Goal: Find specific page/section: Find specific page/section

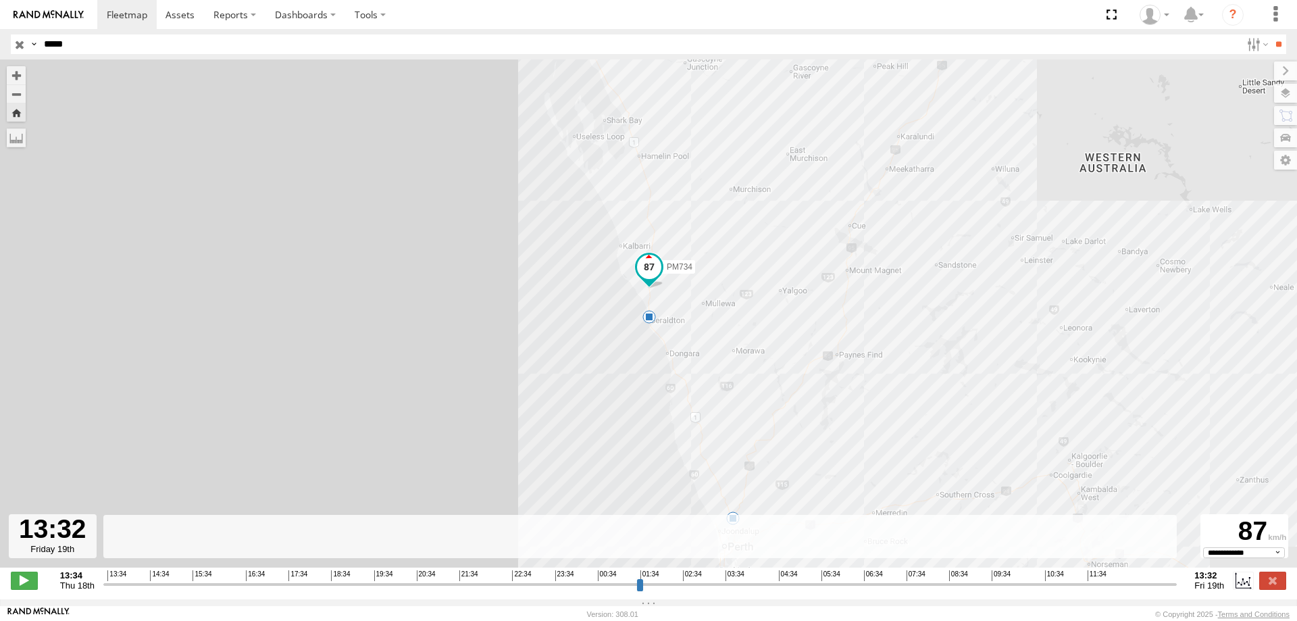
select select "**********"
click at [193, 141] on div "PM734 12:40 Fri 8" at bounding box center [648, 320] width 1297 height 522
click at [769, 580] on div "13:34 14:34 15:34 16:34 17:34 18:34 19:34 20:34 21:34 22:34 23:34 00:34 01:34 0…" at bounding box center [639, 574] width 1065 height 9
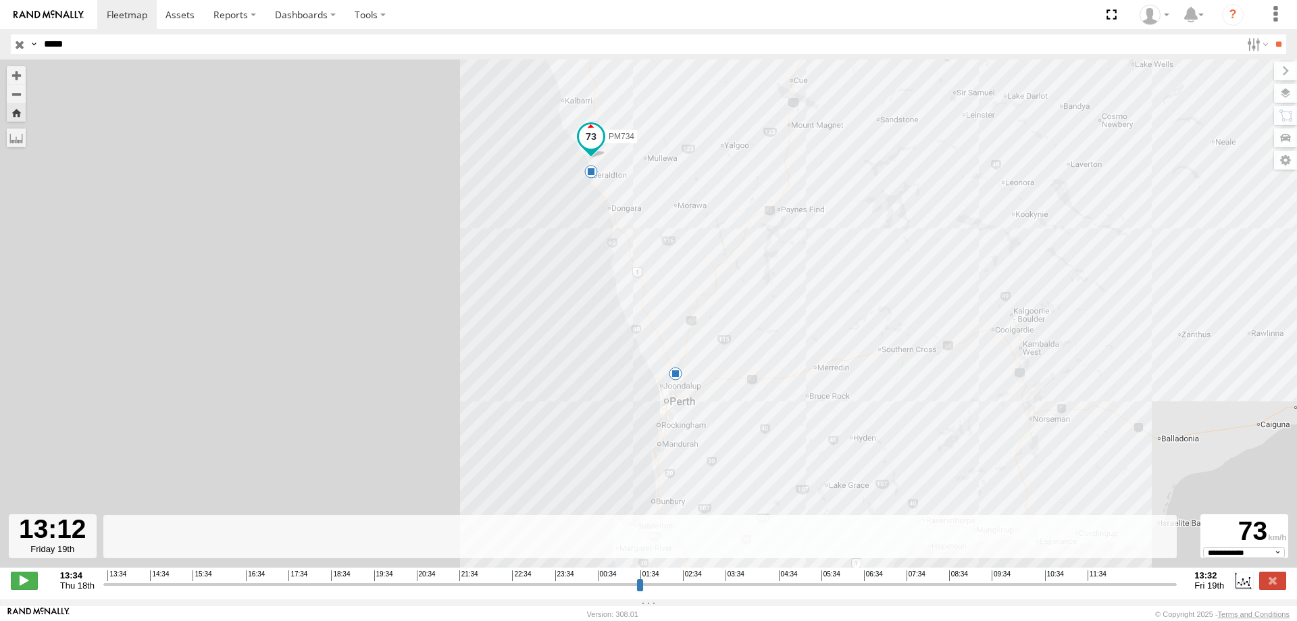
type input "**********"
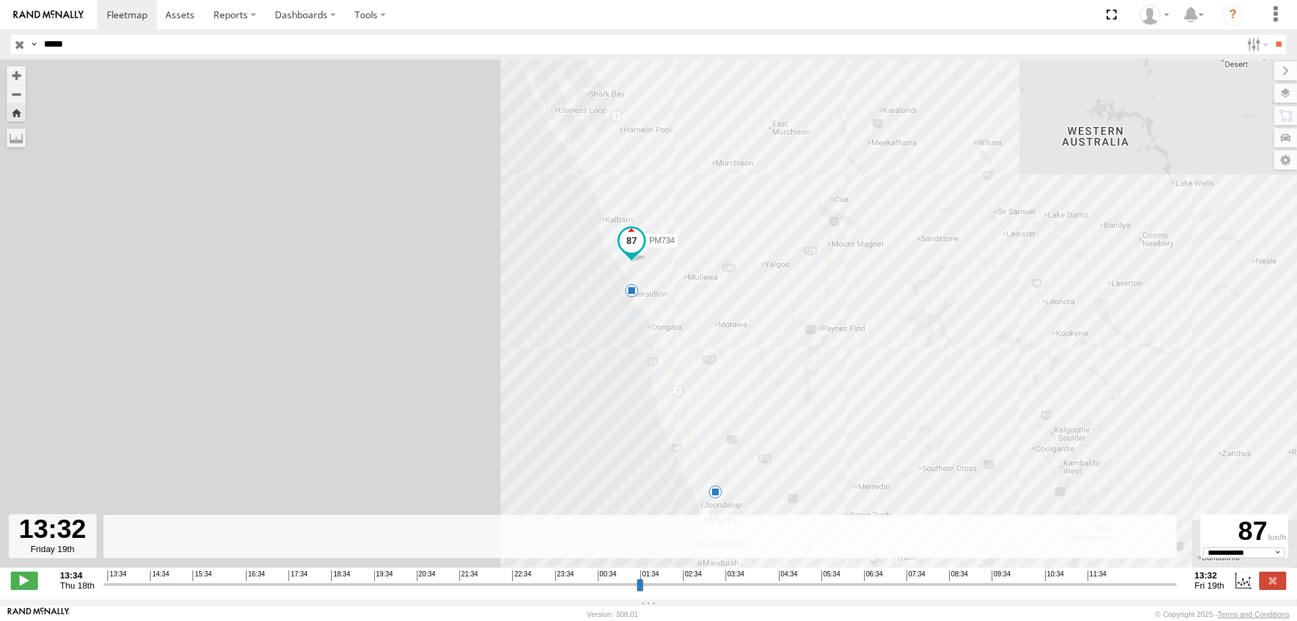
drag, startPoint x: 769, startPoint y: 592, endPoint x: 1336, endPoint y: 569, distance: 567.2
click at [1177, 578] on input "range" at bounding box center [640, 584] width 1074 height 13
drag, startPoint x: 717, startPoint y: 350, endPoint x: 717, endPoint y: 388, distance: 37.8
click at [717, 388] on div "PM734 12:40 Fri 8" at bounding box center [648, 320] width 1297 height 522
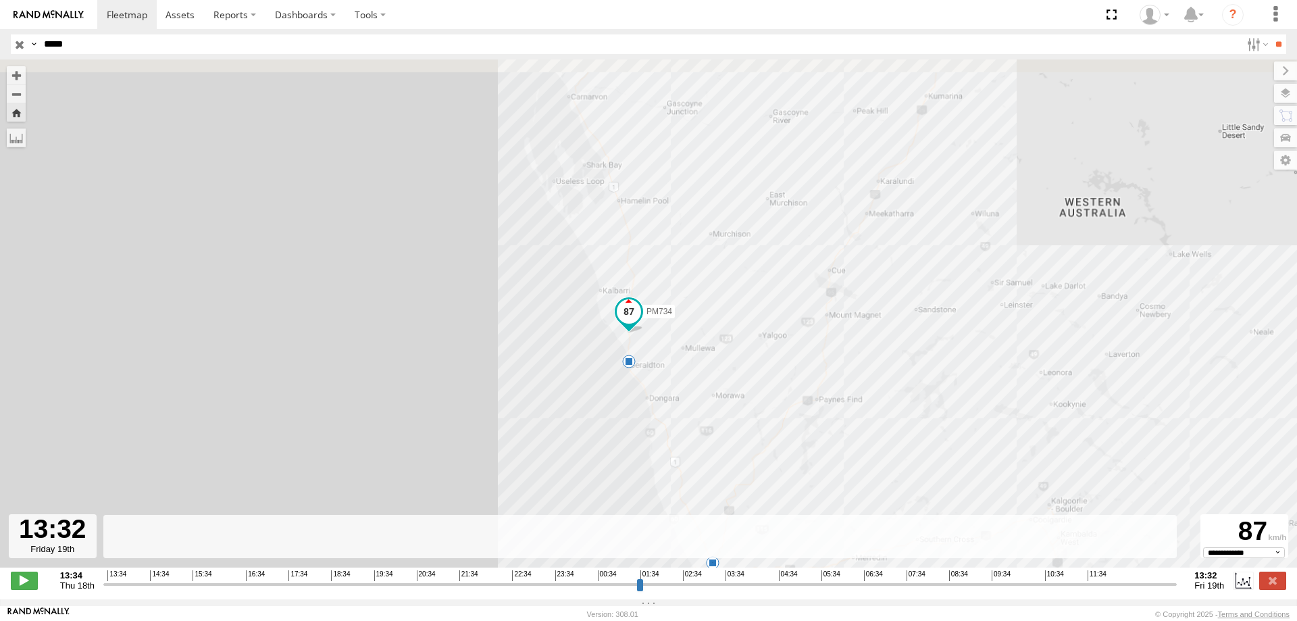
drag, startPoint x: 722, startPoint y: 353, endPoint x: 721, endPoint y: 395, distance: 42.6
click at [721, 395] on div "PM734 12:40 Fri 8" at bounding box center [648, 320] width 1297 height 522
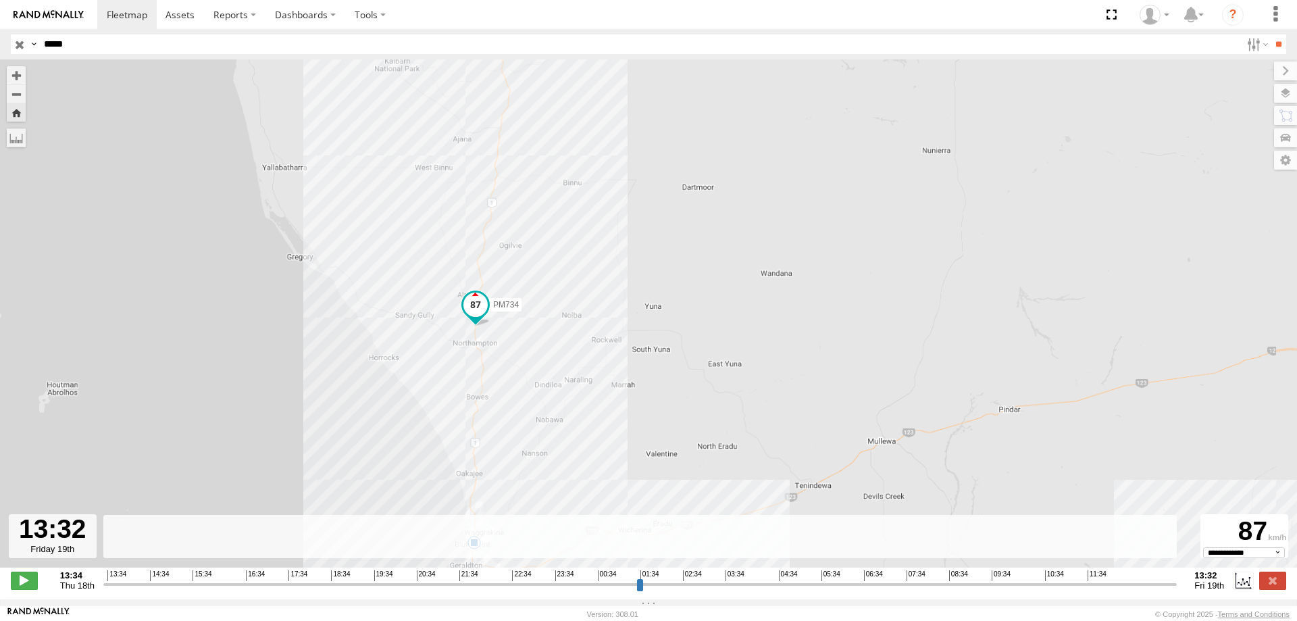
drag, startPoint x: 695, startPoint y: 285, endPoint x: 699, endPoint y: 349, distance: 63.6
click at [699, 349] on div "PM734 12:40 Fri" at bounding box center [648, 320] width 1297 height 522
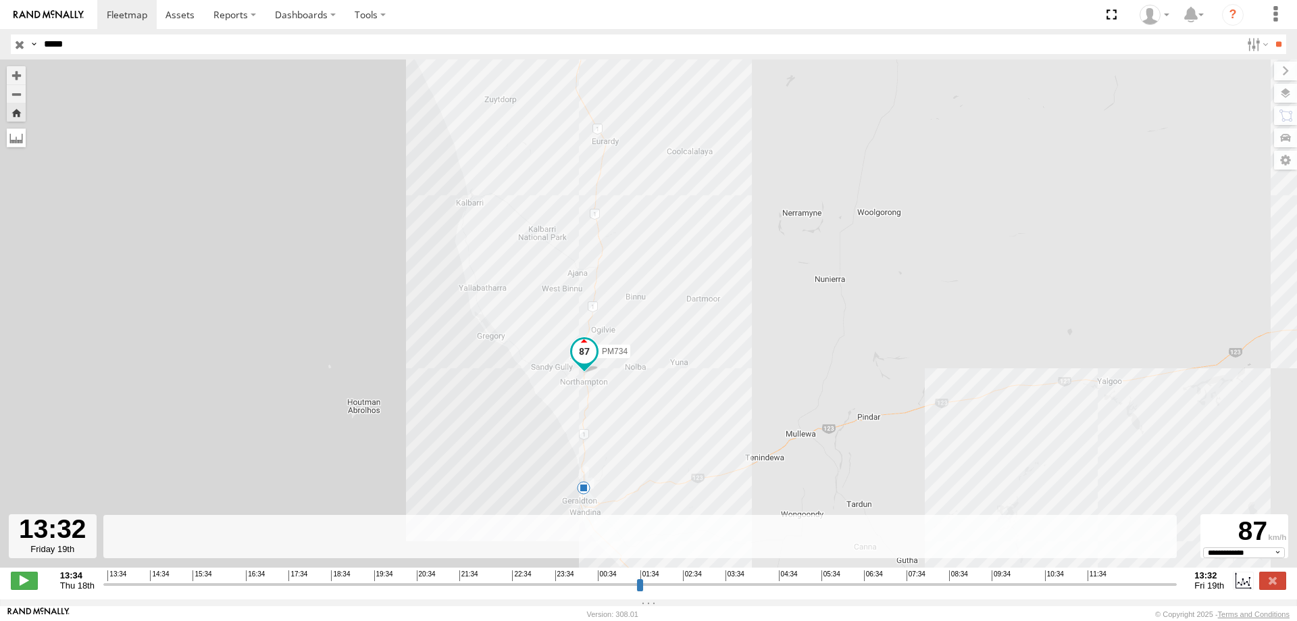
click at [22, 147] on label at bounding box center [16, 137] width 19 height 19
click at [0, 0] on label at bounding box center [0, 0] width 0 height 0
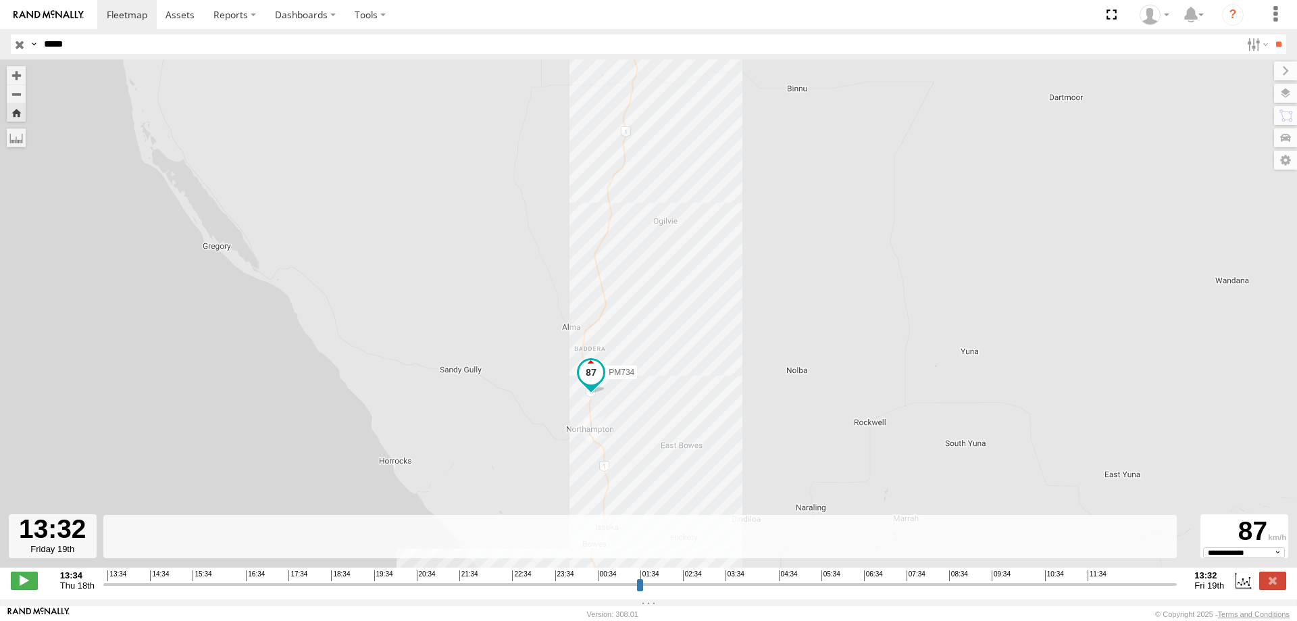
click at [588, 407] on div "PM734 12:40 Fri" at bounding box center [648, 320] width 1297 height 522
click at [589, 415] on div "PM734 12:40 Fri" at bounding box center [648, 320] width 1297 height 522
click at [594, 436] on div "PM734 12:40 Fri" at bounding box center [648, 320] width 1297 height 522
drag, startPoint x: 593, startPoint y: 434, endPoint x: 588, endPoint y: 381, distance: 52.9
click at [588, 381] on img "Start" at bounding box center [590, 386] width 19 height 19
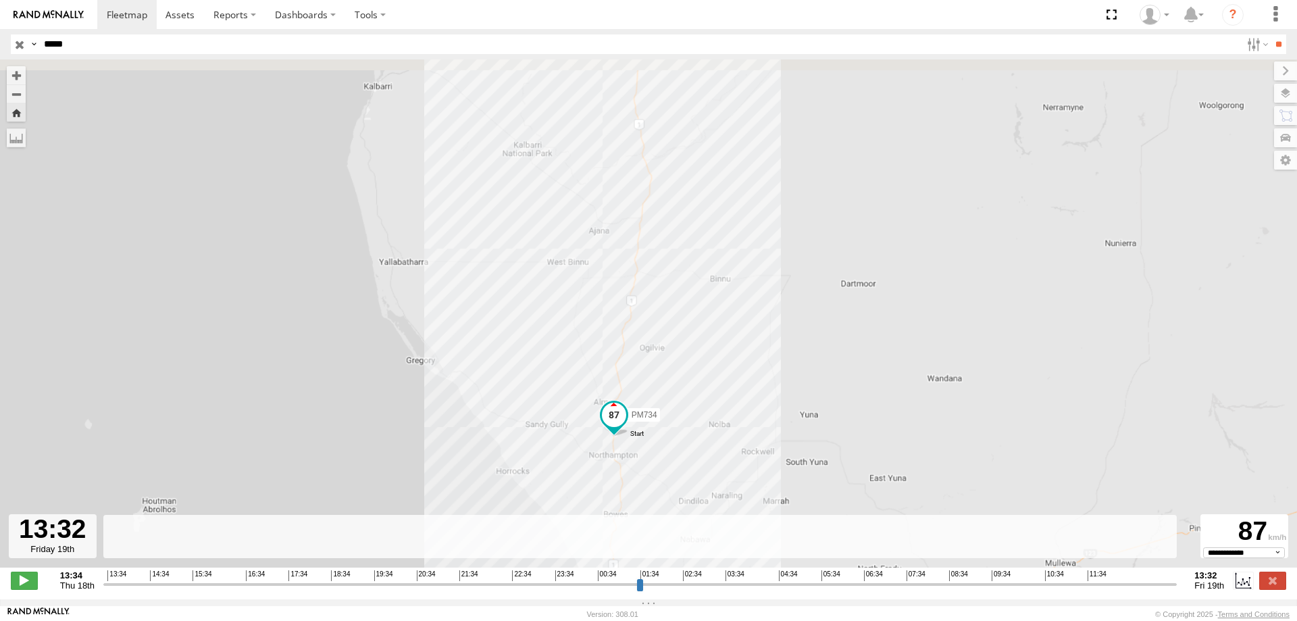
drag, startPoint x: 688, startPoint y: 257, endPoint x: 667, endPoint y: 355, distance: 100.8
click at [667, 355] on div "PM734 12:40 Fri" at bounding box center [648, 320] width 1297 height 522
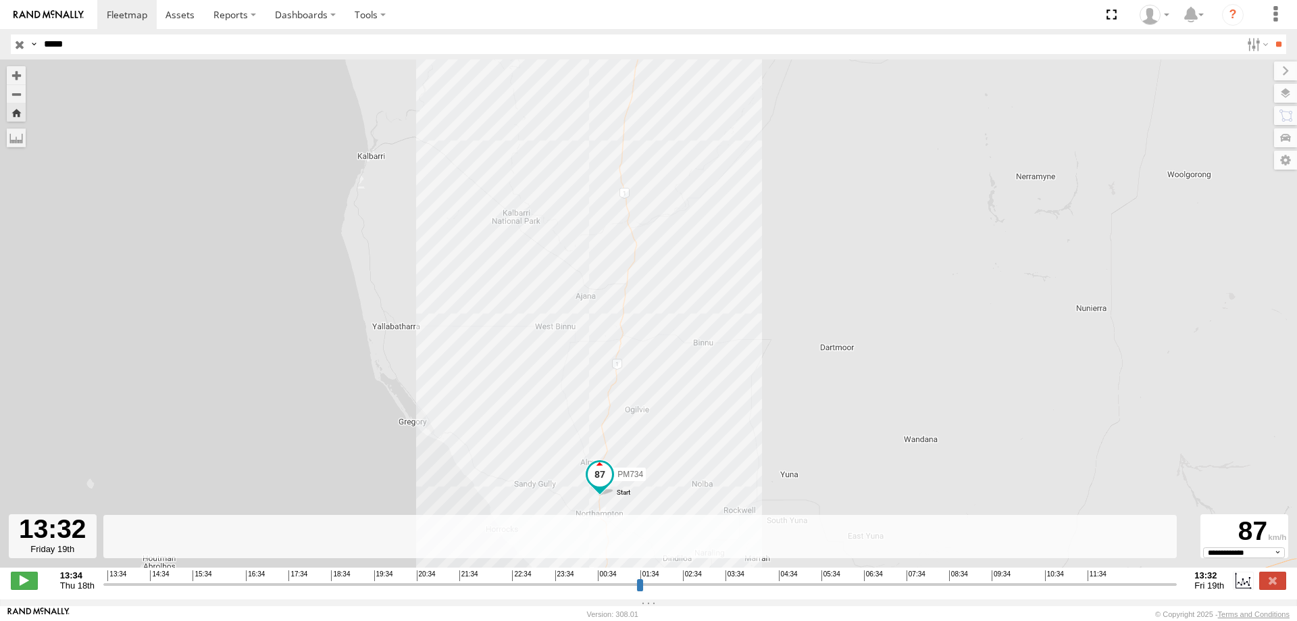
drag, startPoint x: 750, startPoint y: 196, endPoint x: 692, endPoint y: 463, distance: 273.7
click at [683, 495] on div "PM734 12:40 Fri" at bounding box center [648, 320] width 1297 height 522
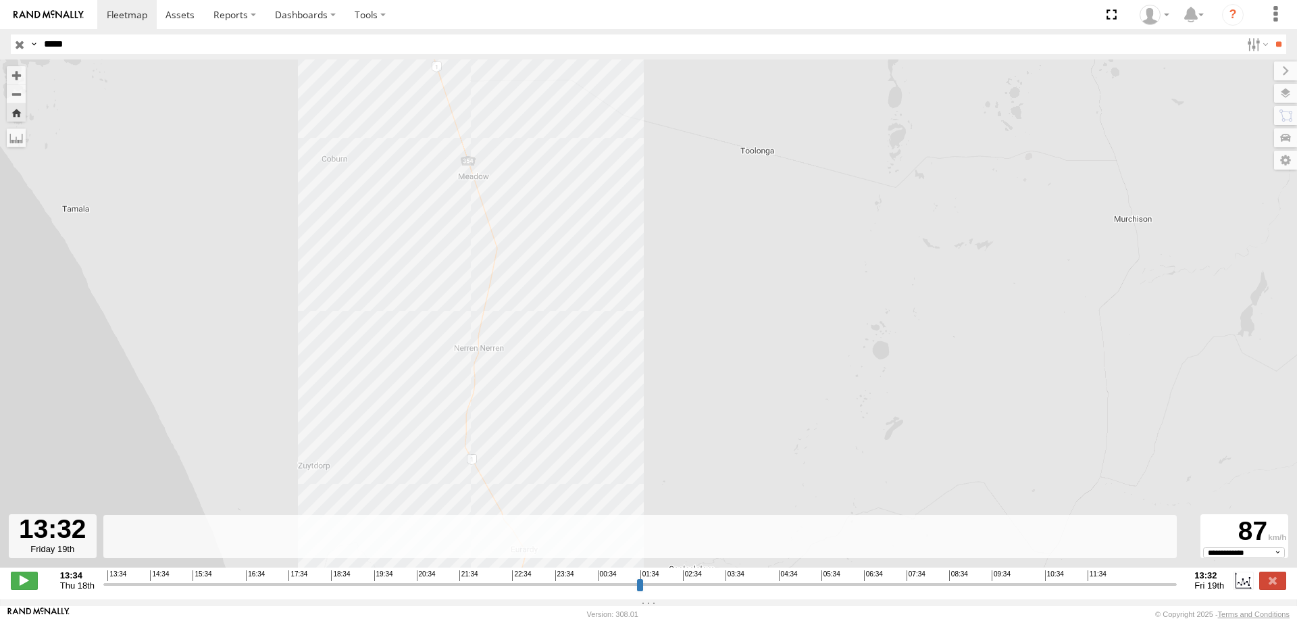
drag, startPoint x: 711, startPoint y: 211, endPoint x: 597, endPoint y: 234, distance: 116.4
click at [710, 399] on div "PM734 12:40 Fri" at bounding box center [648, 320] width 1297 height 522
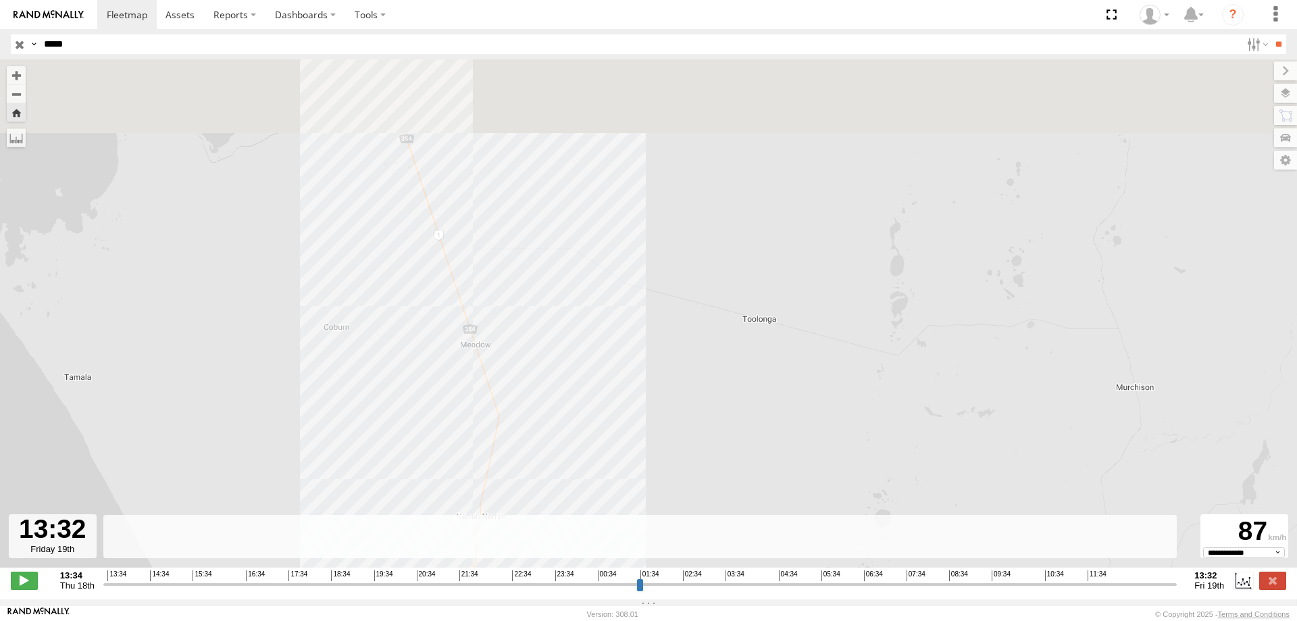
drag, startPoint x: 646, startPoint y: 460, endPoint x: 655, endPoint y: 482, distance: 24.0
click at [655, 482] on div "PM734 12:40 Fri" at bounding box center [648, 320] width 1297 height 522
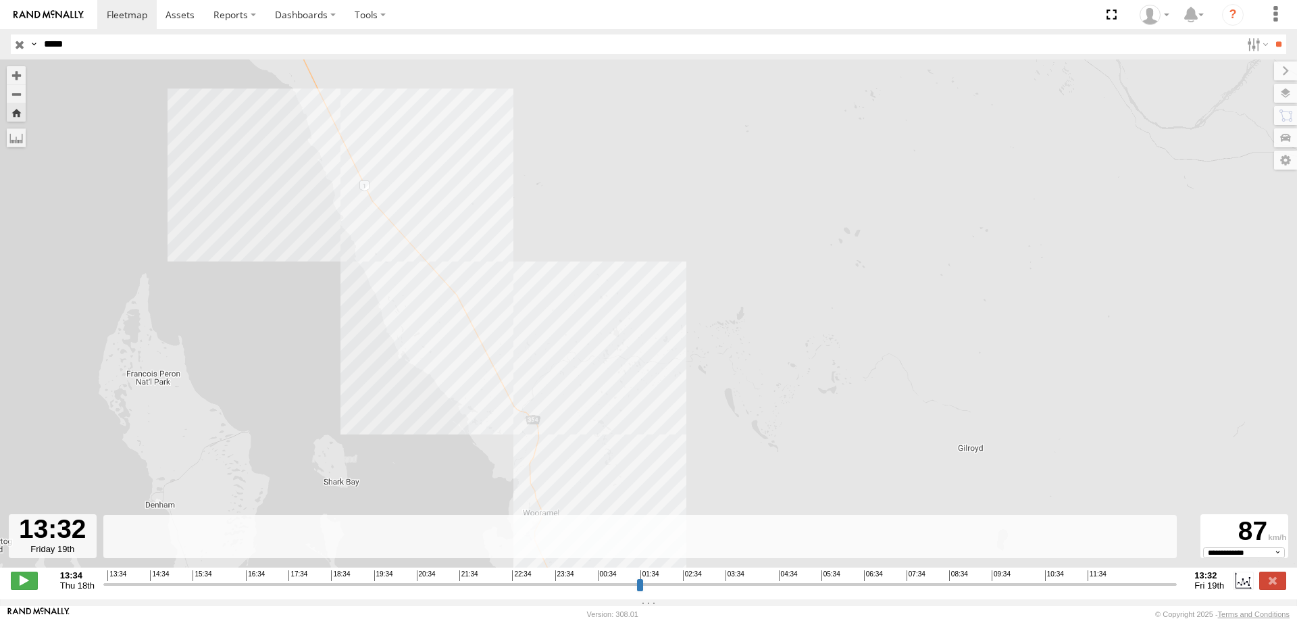
drag, startPoint x: 451, startPoint y: 359, endPoint x: 503, endPoint y: 455, distance: 109.7
click at [503, 455] on div "PM734 12:40 Fri" at bounding box center [648, 320] width 1297 height 522
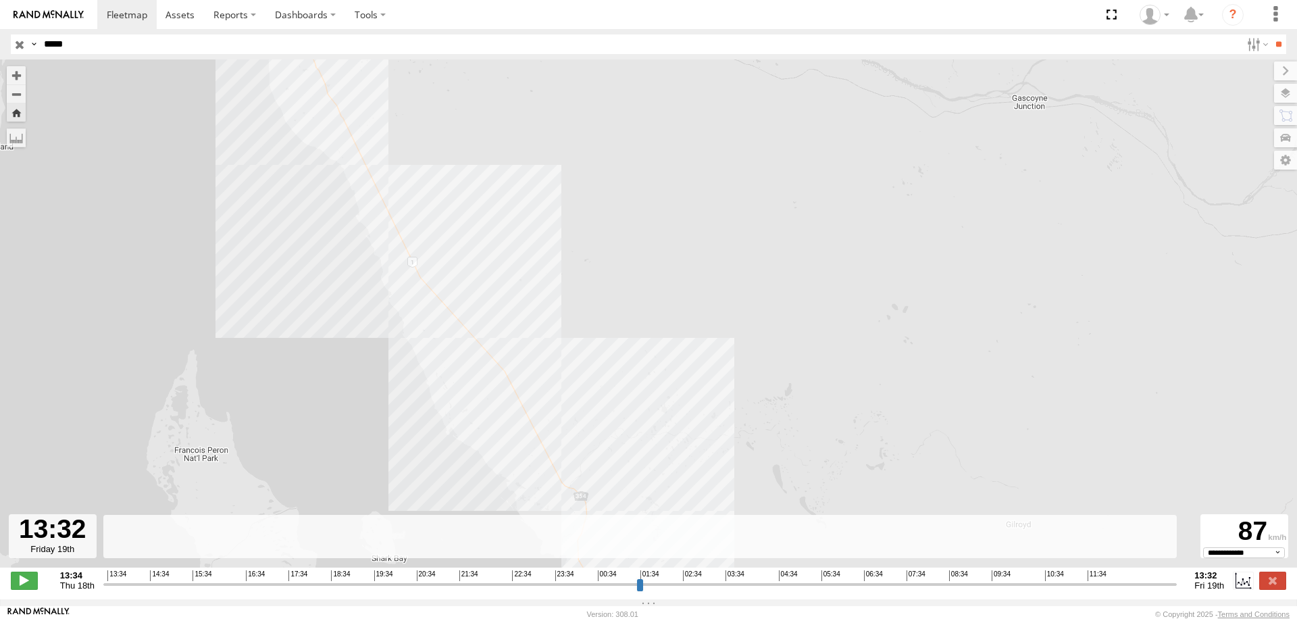
drag, startPoint x: 452, startPoint y: 361, endPoint x: 546, endPoint y: 516, distance: 181.9
click at [534, 505] on div "PM734 12:40 Fri" at bounding box center [648, 320] width 1297 height 522
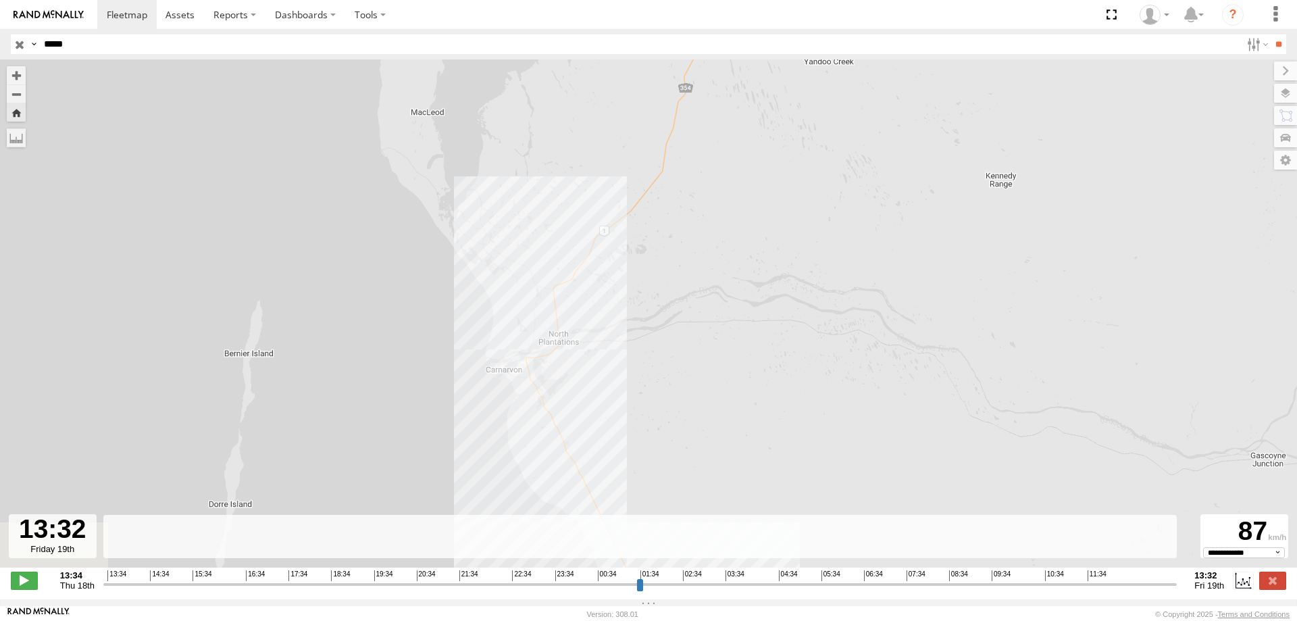
drag, startPoint x: 461, startPoint y: 405, endPoint x: 408, endPoint y: 229, distance: 183.5
click at [407, 224] on div "PM734 12:40 Fri" at bounding box center [648, 320] width 1297 height 522
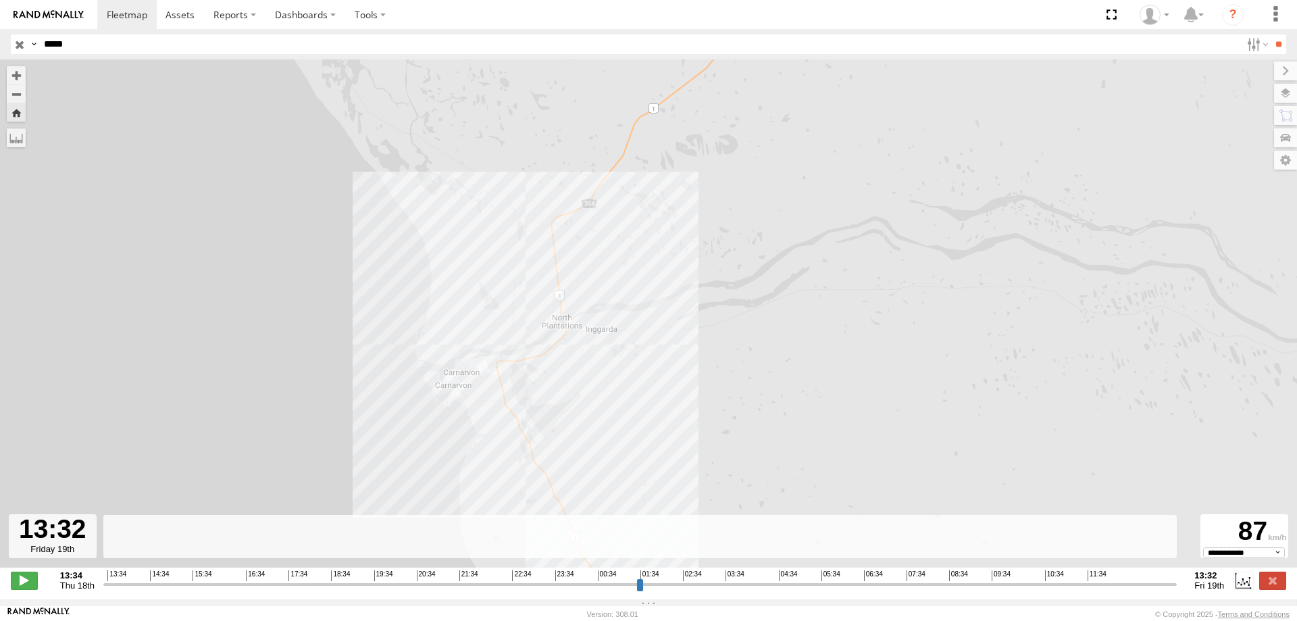
click at [502, 386] on div "PM734 12:40 Fri" at bounding box center [648, 320] width 1297 height 522
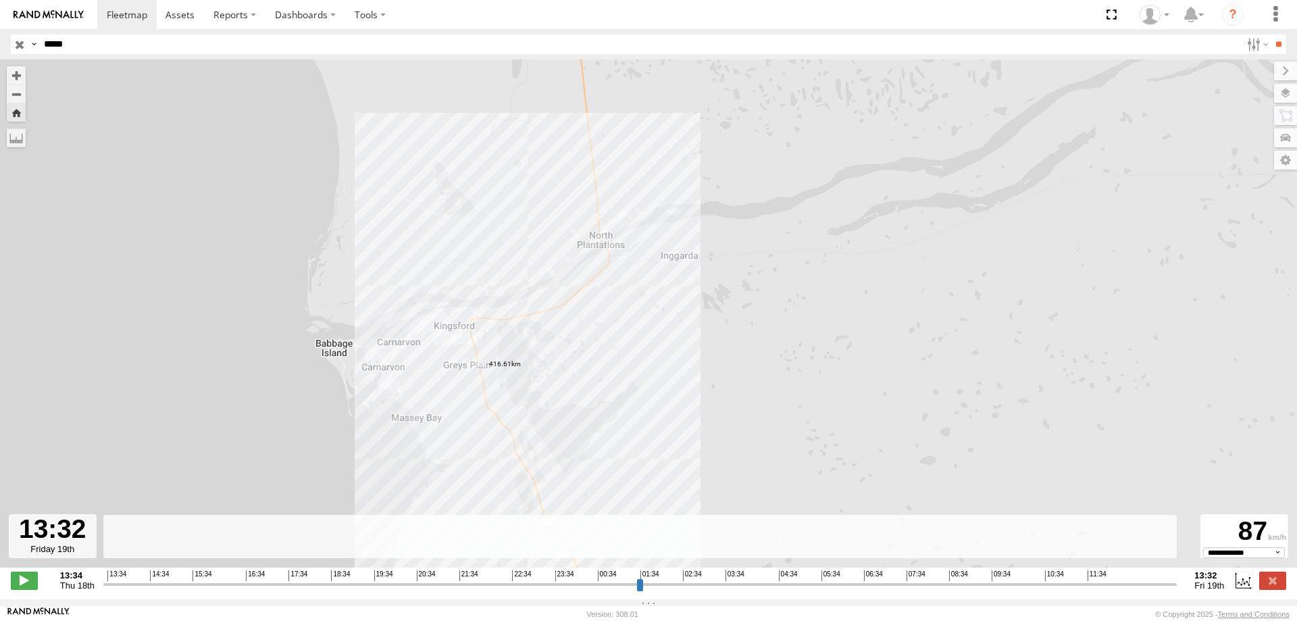
click at [27, 51] on input "button" at bounding box center [20, 44] width 18 height 20
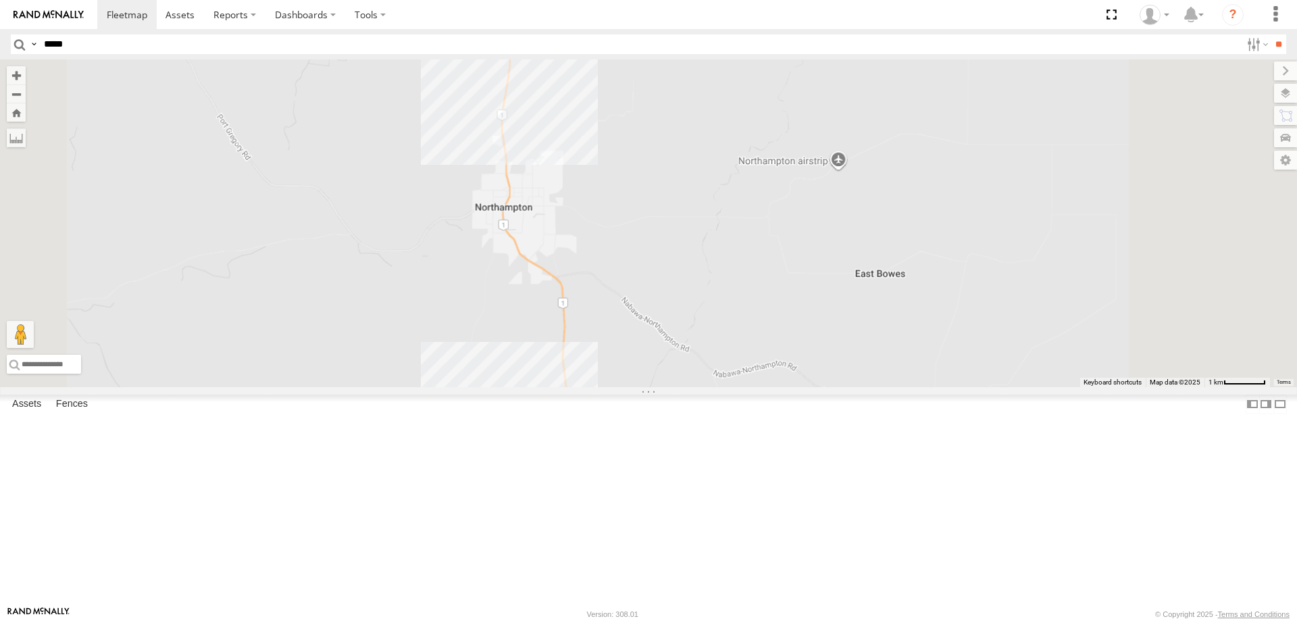
drag, startPoint x: 613, startPoint y: 371, endPoint x: 528, endPoint y: 209, distance: 182.5
click at [576, 229] on div at bounding box center [648, 223] width 1297 height 328
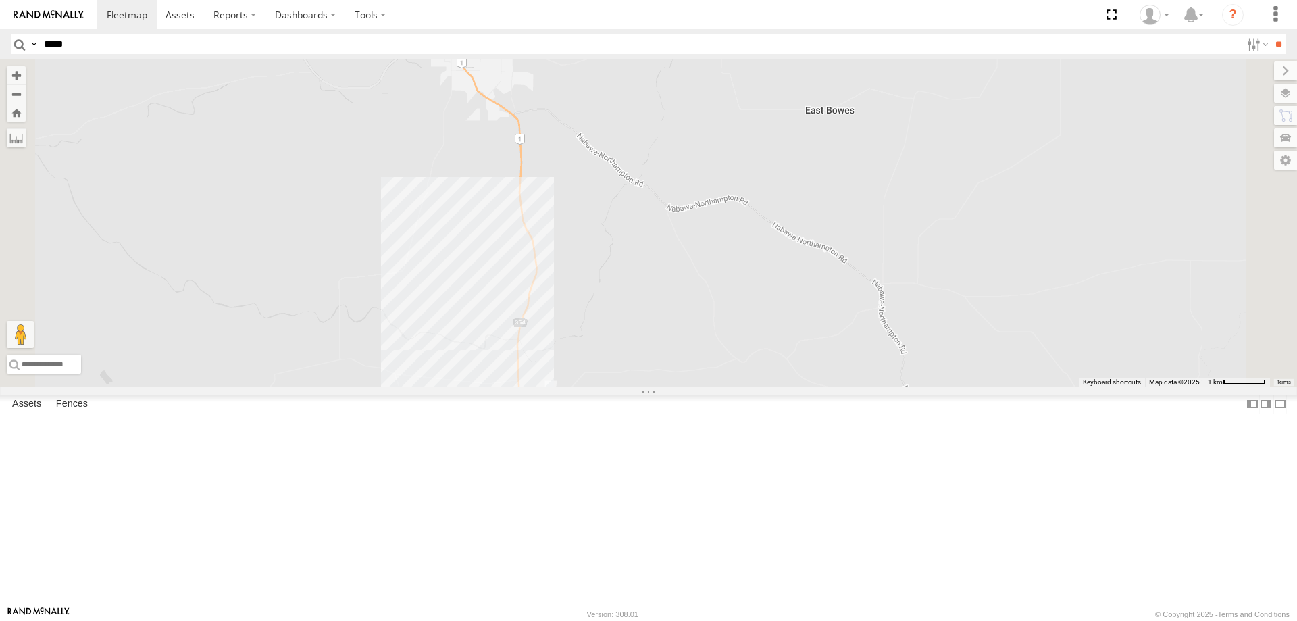
click at [0, 0] on label at bounding box center [0, 0] width 0 height 0
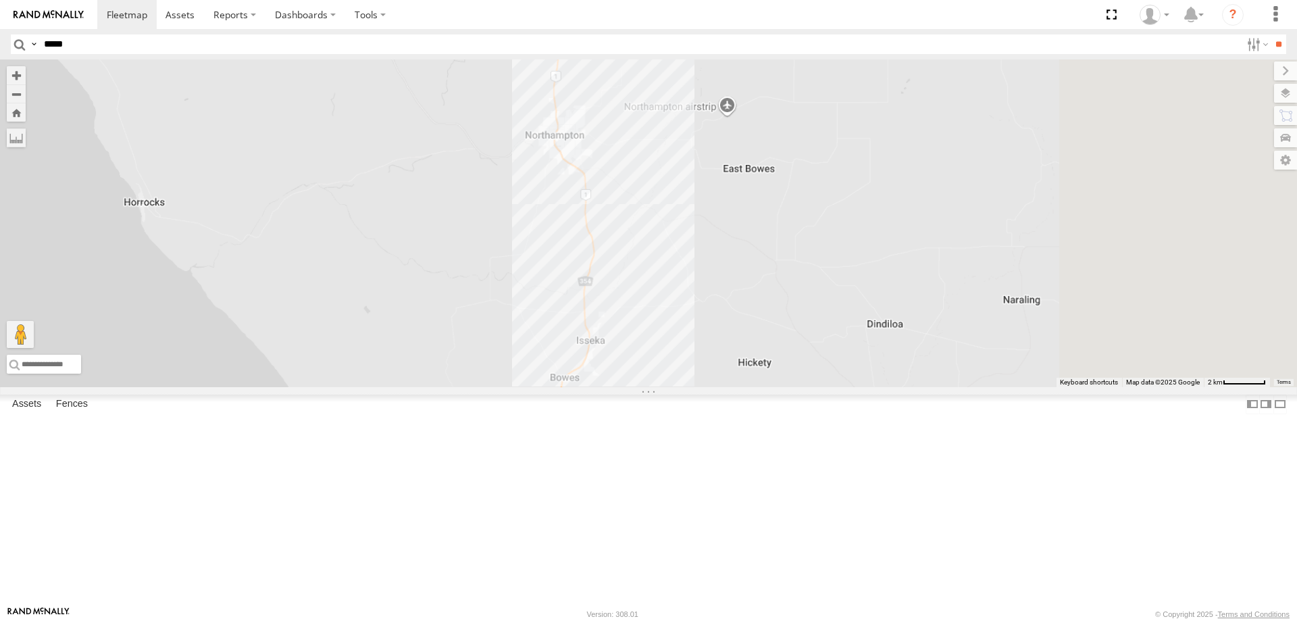
drag, startPoint x: 856, startPoint y: 461, endPoint x: 798, endPoint y: 328, distance: 145.2
click at [798, 315] on div at bounding box center [648, 223] width 1297 height 328
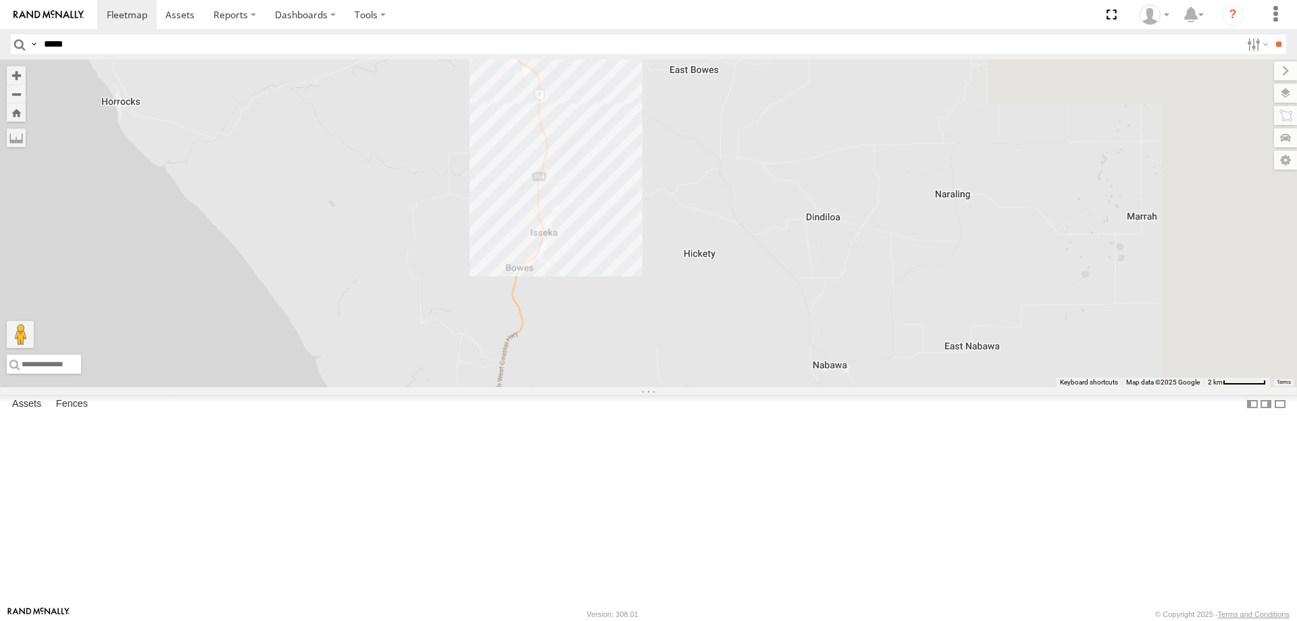
drag, startPoint x: 800, startPoint y: 367, endPoint x: 793, endPoint y: 384, distance: 18.2
click at [796, 382] on div at bounding box center [648, 223] width 1297 height 328
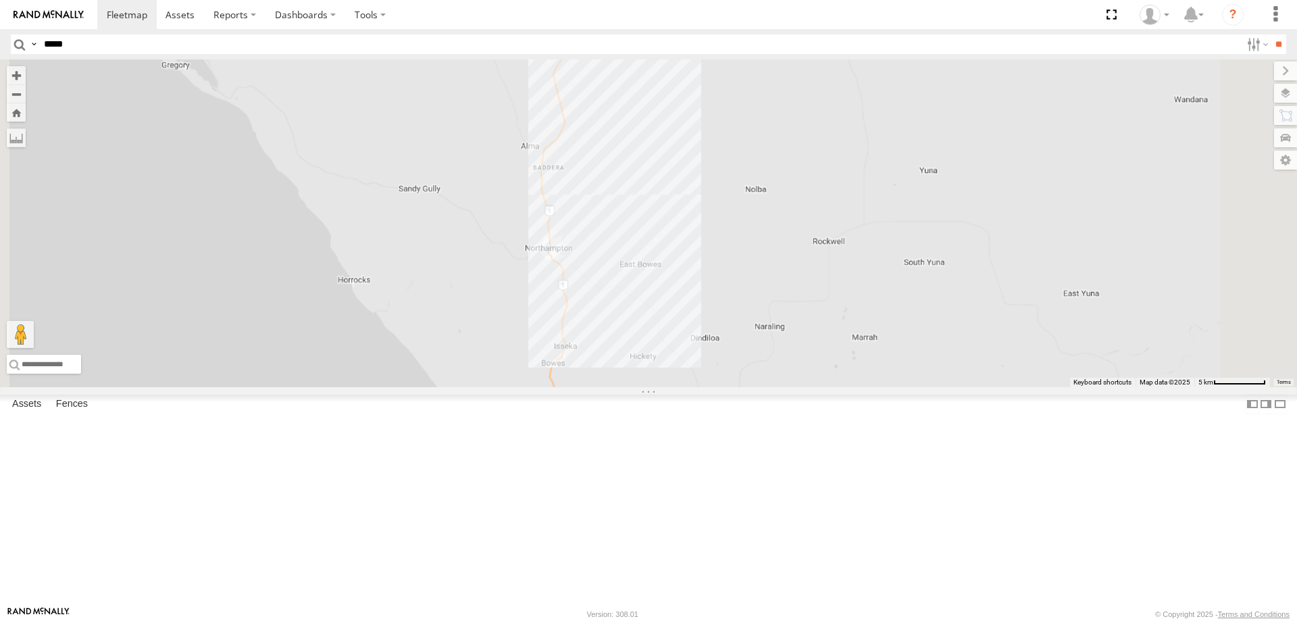
drag, startPoint x: 764, startPoint y: 350, endPoint x: 767, endPoint y: 326, distance: 24.5
click at [752, 387] on div at bounding box center [648, 223] width 1297 height 328
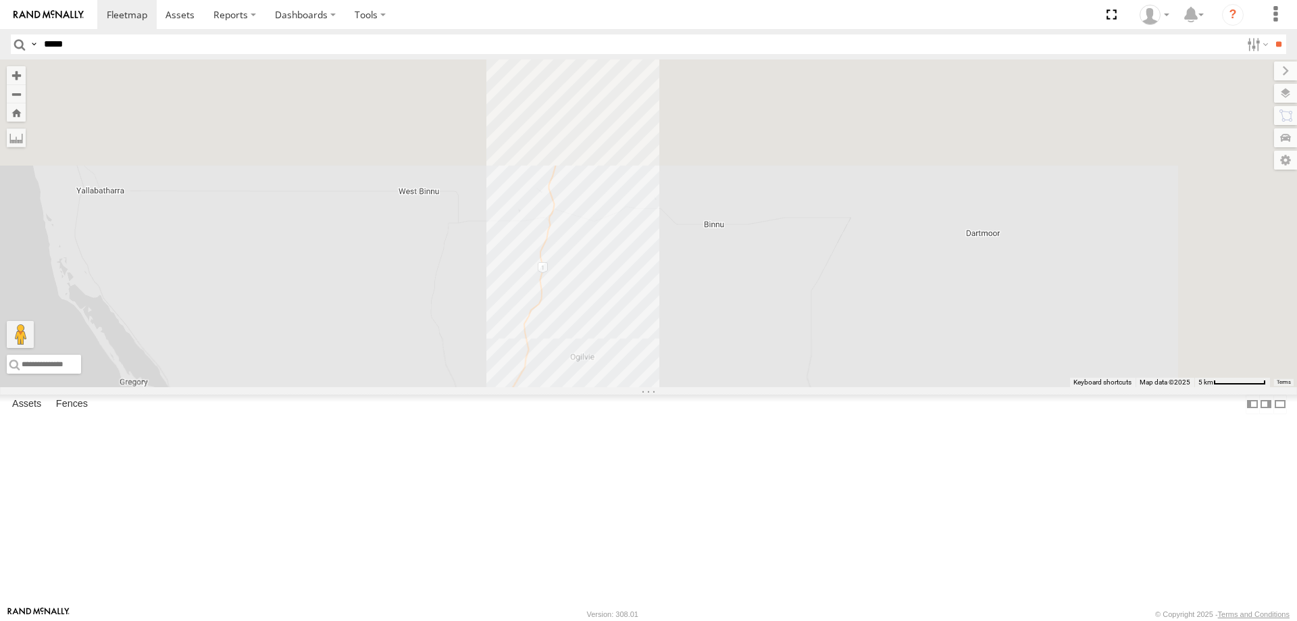
drag, startPoint x: 857, startPoint y: 184, endPoint x: 827, endPoint y: 407, distance: 225.5
click at [834, 387] on div at bounding box center [648, 223] width 1297 height 328
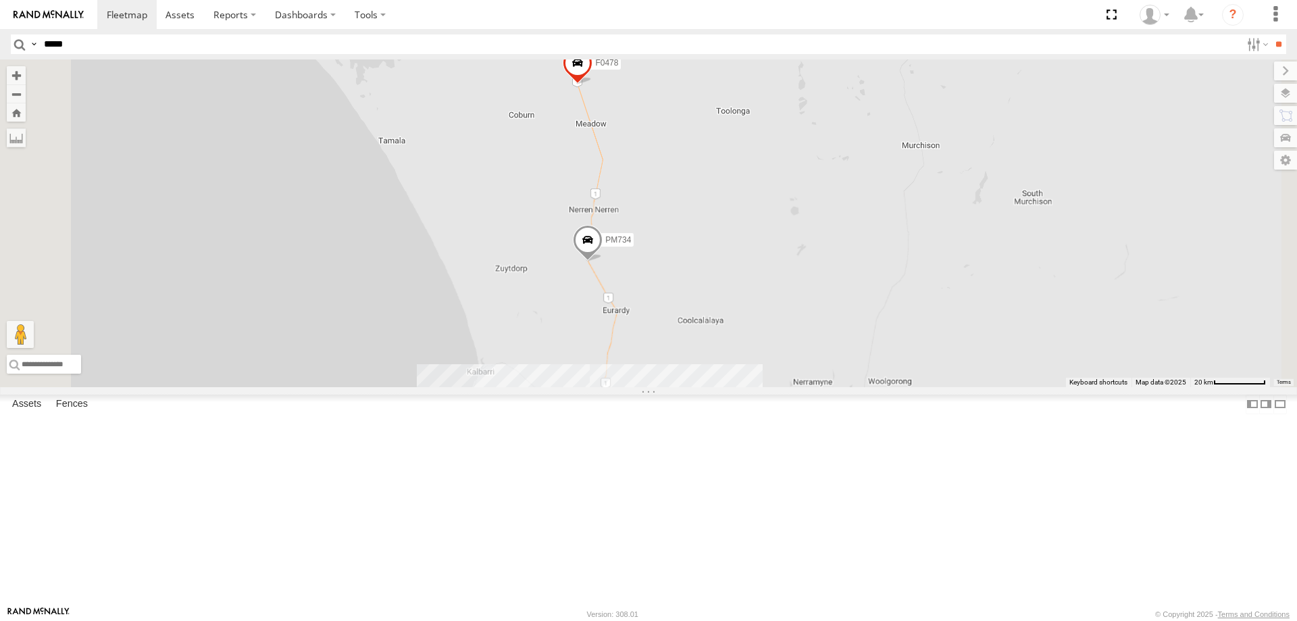
drag, startPoint x: 817, startPoint y: 299, endPoint x: 815, endPoint y: 437, distance: 138.5
click at [821, 387] on div "PM734 F0478" at bounding box center [648, 223] width 1297 height 328
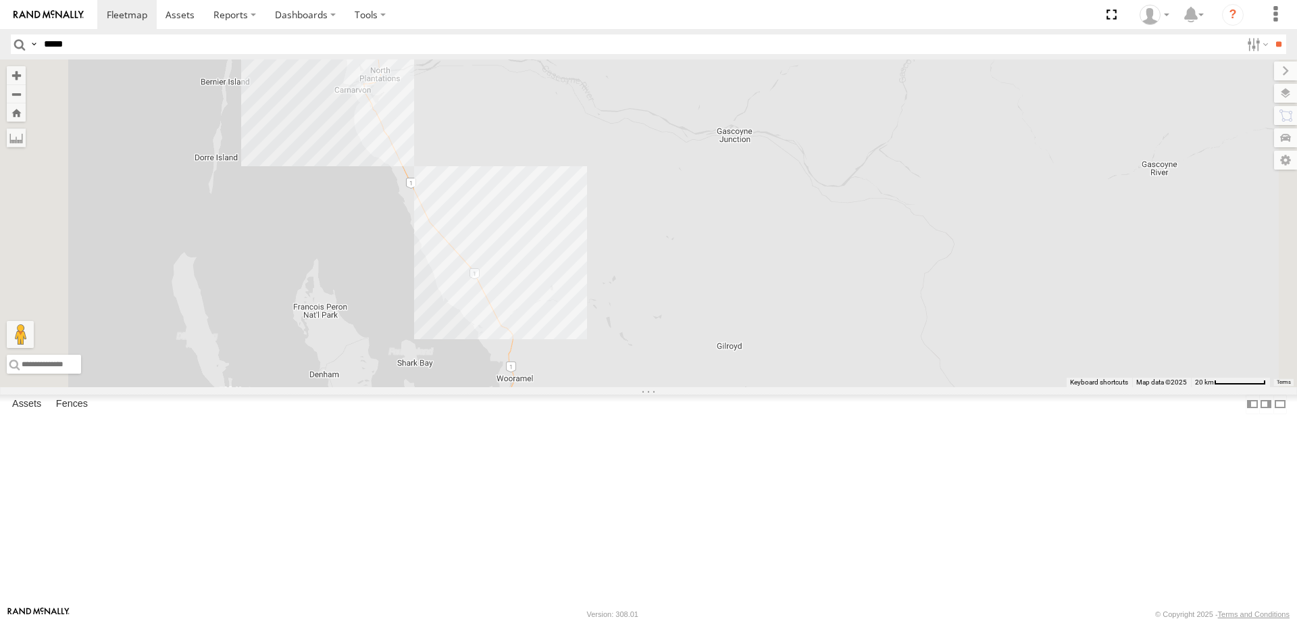
drag, startPoint x: 718, startPoint y: 305, endPoint x: 716, endPoint y: 443, distance: 137.8
click at [716, 387] on div "PM734 F0478" at bounding box center [648, 223] width 1297 height 328
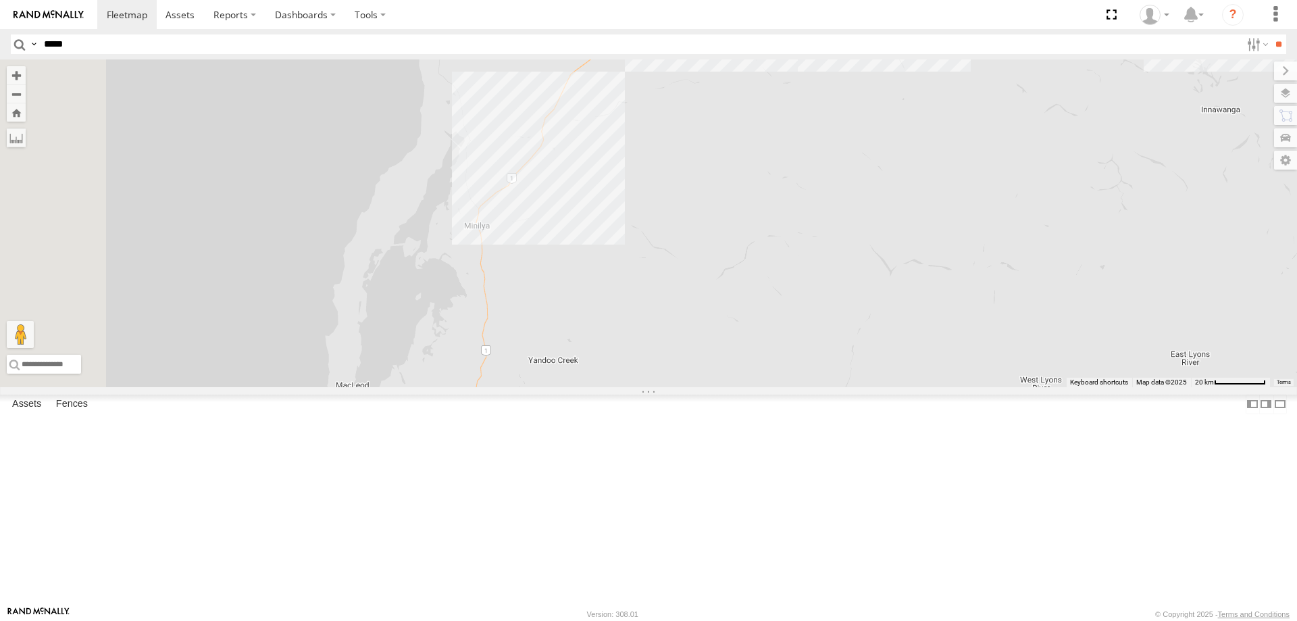
drag, startPoint x: 619, startPoint y: 355, endPoint x: 645, endPoint y: 236, distance: 121.6
click at [645, 236] on div "PM734 F0478" at bounding box center [648, 223] width 1297 height 328
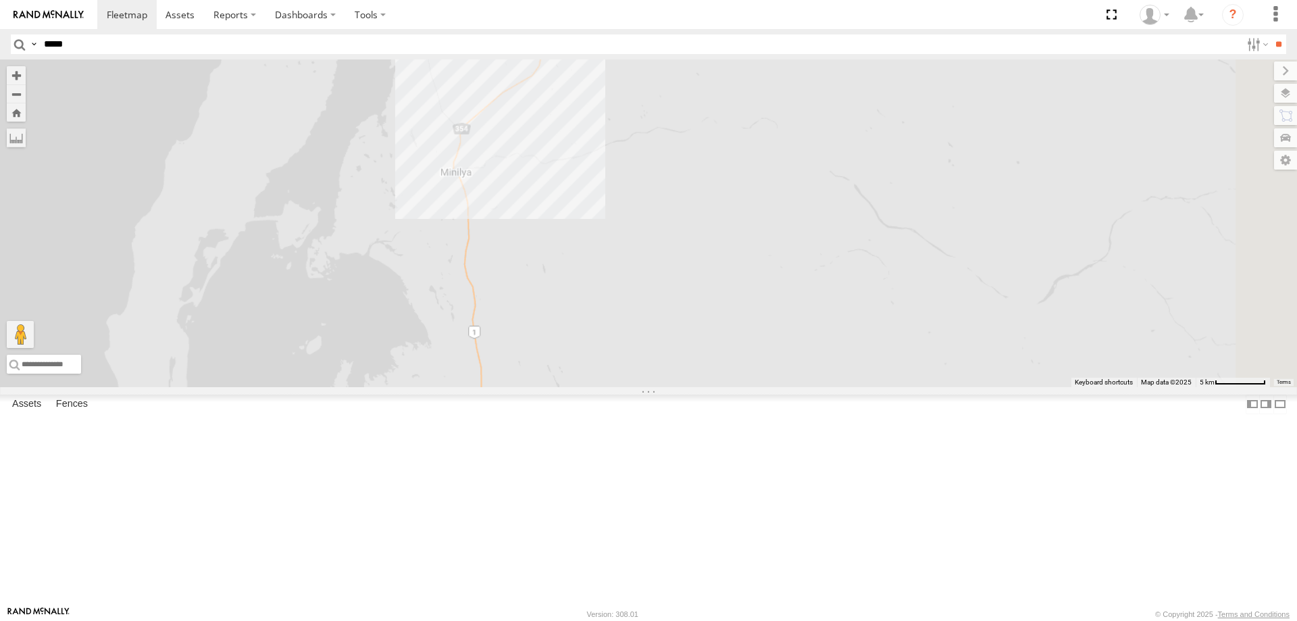
drag, startPoint x: 557, startPoint y: 234, endPoint x: 567, endPoint y: 290, distance: 57.1
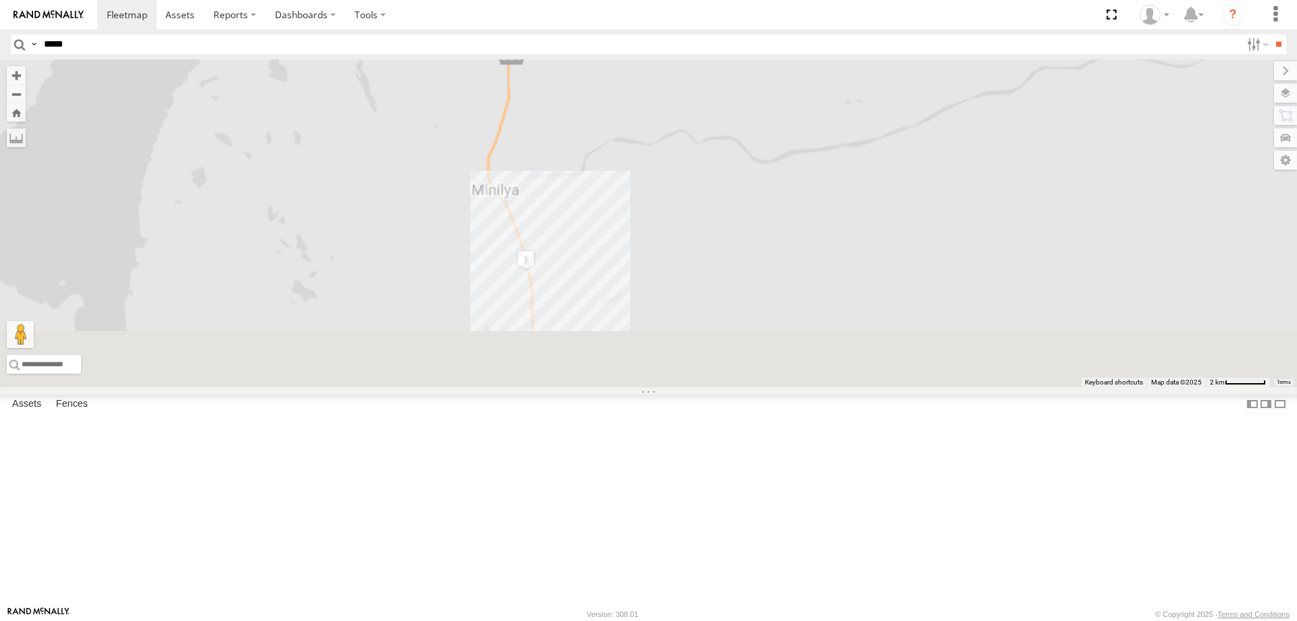
drag, startPoint x: 762, startPoint y: 382, endPoint x: 709, endPoint y: 224, distance: 166.8
click at [732, 173] on div "PM734 F0478" at bounding box center [648, 223] width 1297 height 328
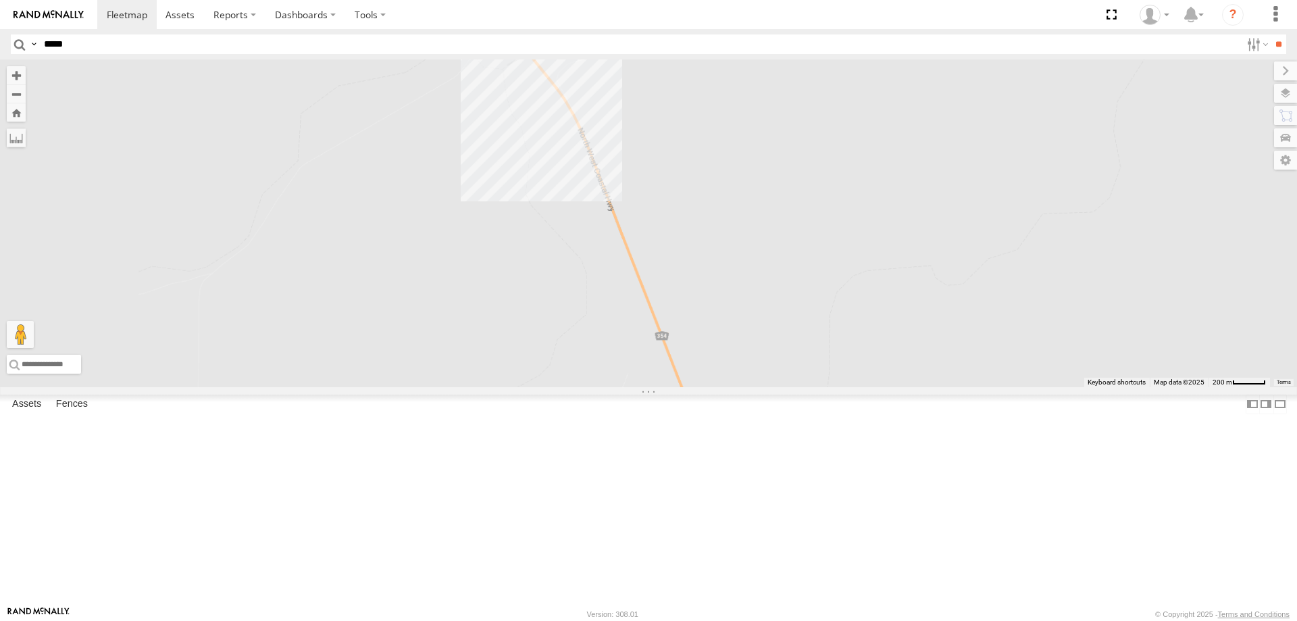
drag, startPoint x: 680, startPoint y: 172, endPoint x: 699, endPoint y: 220, distance: 52.2
click at [661, 217] on div "PM734 F0478" at bounding box center [648, 223] width 1297 height 328
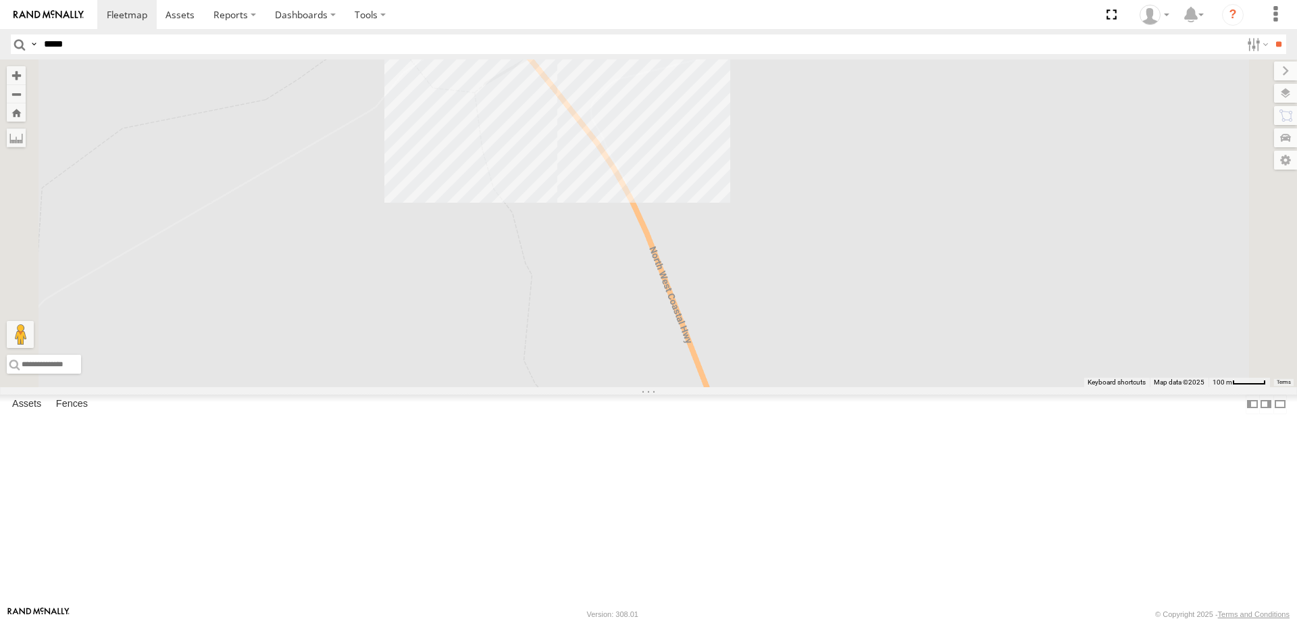
scroll to position [338, 0]
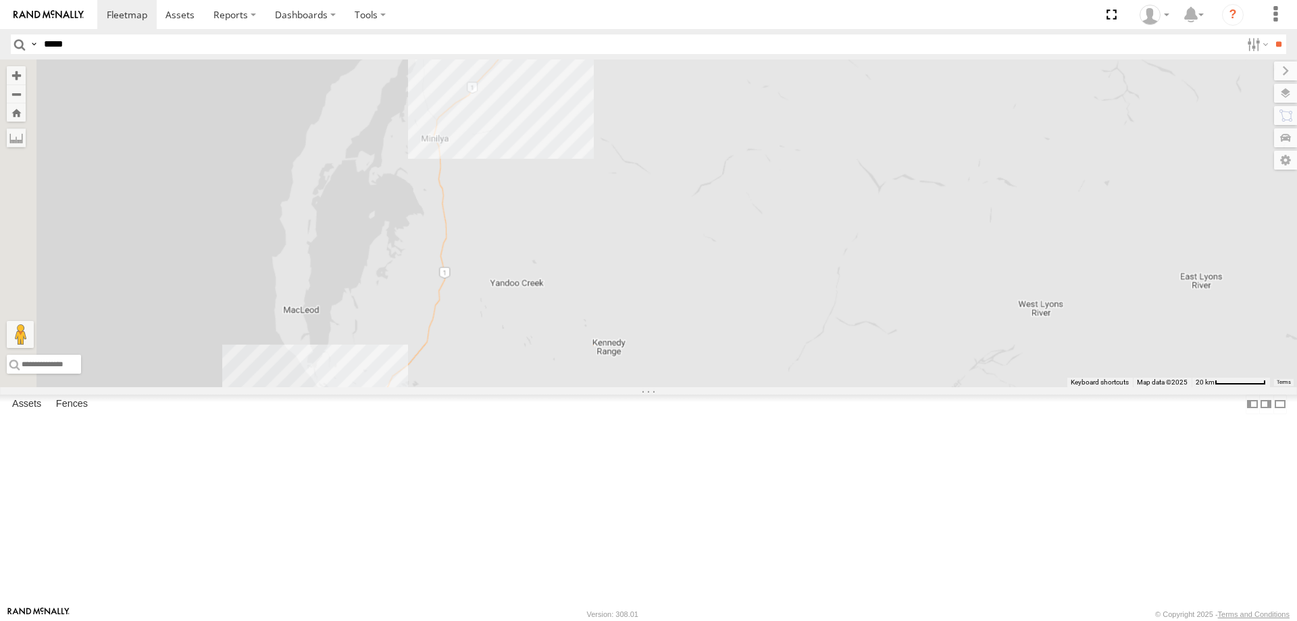
drag, startPoint x: 623, startPoint y: 407, endPoint x: 649, endPoint y: 317, distance: 92.8
click at [649, 317] on div "PM734 F0478" at bounding box center [648, 223] width 1297 height 328
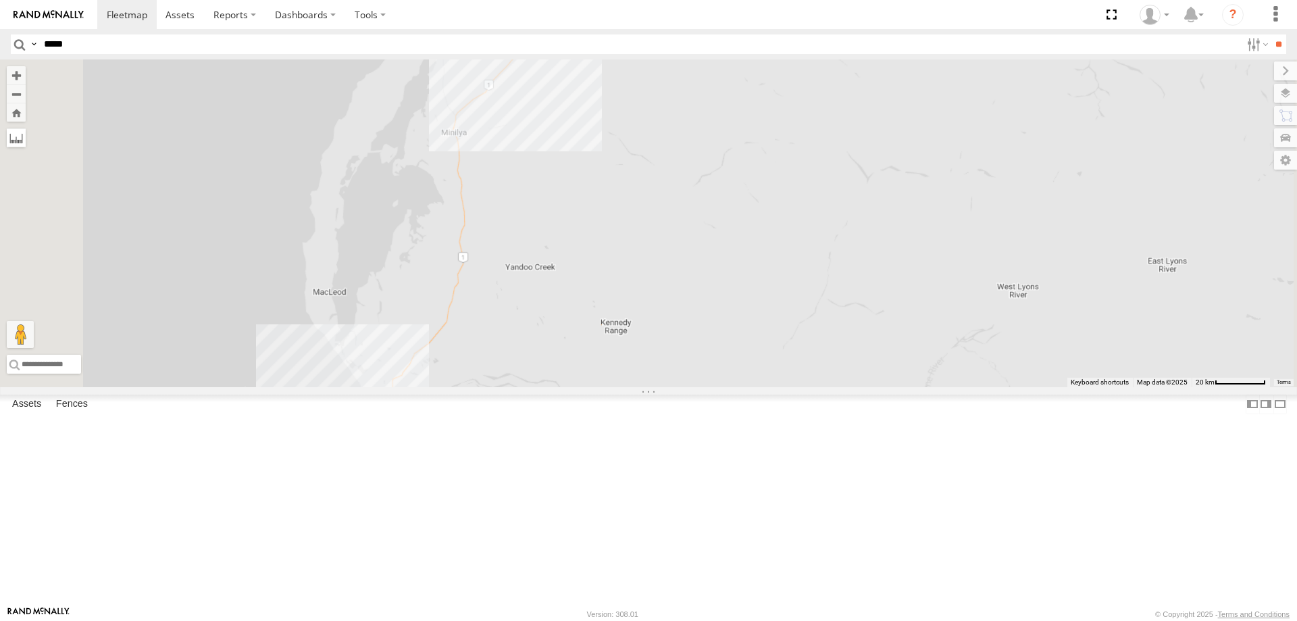
click at [26, 142] on label at bounding box center [16, 137] width 19 height 19
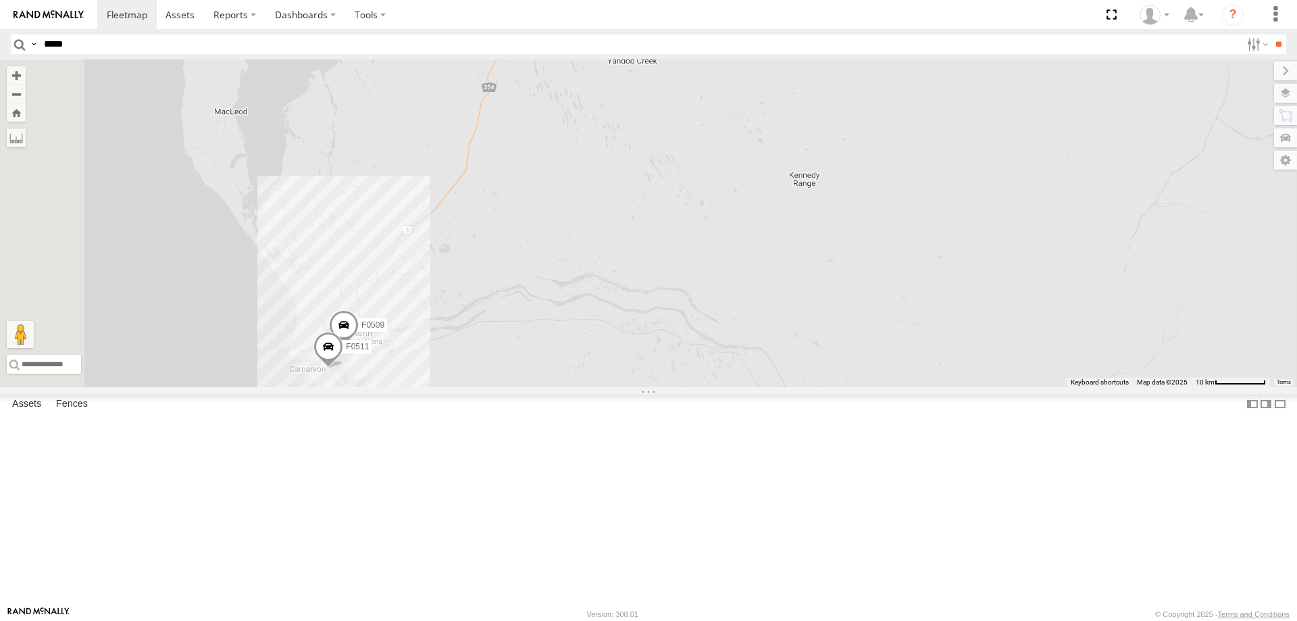
click at [502, 387] on div "PM734 F0478 F0509 F0511" at bounding box center [648, 223] width 1297 height 328
drag, startPoint x: 502, startPoint y: 490, endPoint x: 498, endPoint y: 475, distance: 15.9
click at [339, 378] on img "Start" at bounding box center [329, 368] width 19 height 19
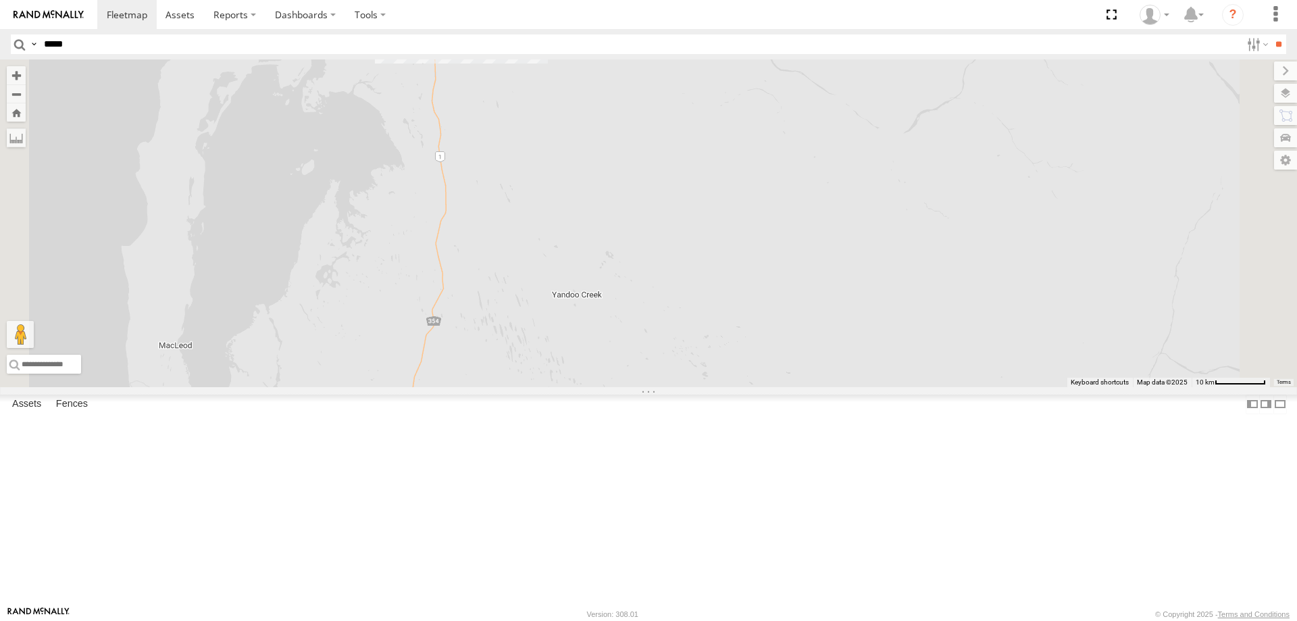
drag, startPoint x: 661, startPoint y: 214, endPoint x: 605, endPoint y: 457, distance: 248.7
click at [605, 387] on div "PM734 F0478 F0509 F0511" at bounding box center [648, 223] width 1297 height 328
click at [596, 139] on div "PM734 F0478 F0509 F0511" at bounding box center [648, 223] width 1297 height 328
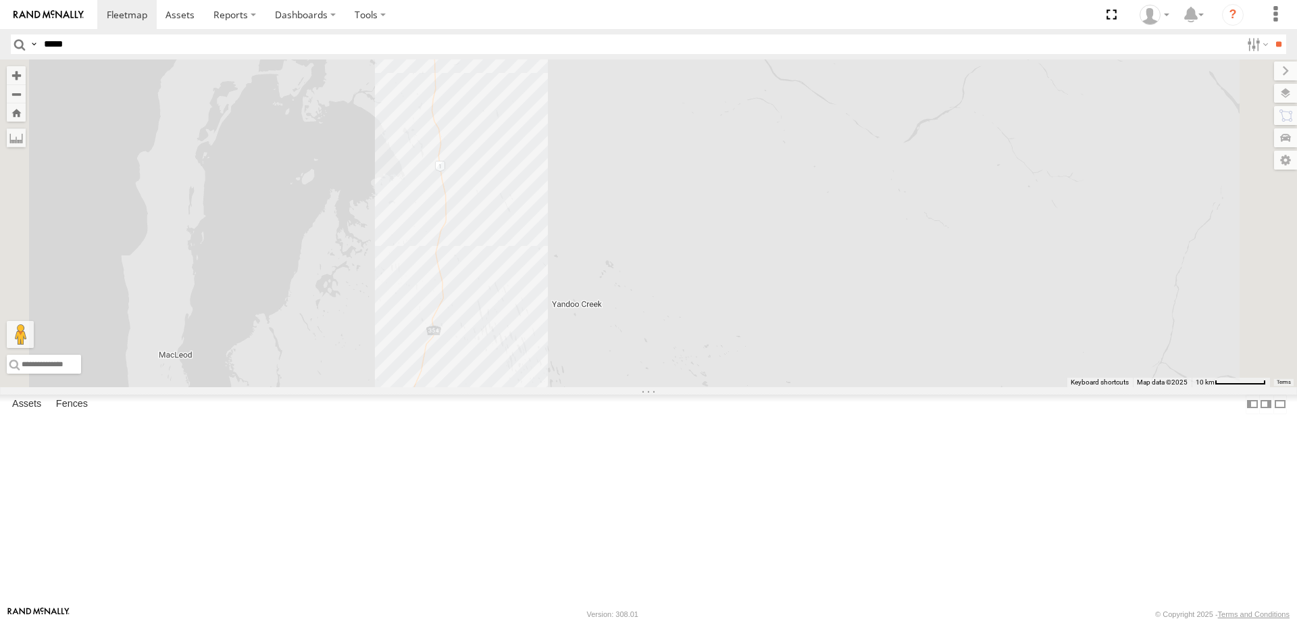
drag, startPoint x: 596, startPoint y: 139, endPoint x: 593, endPoint y: 148, distance: 9.2
click at [436, 44] on img "Start" at bounding box center [426, 34] width 19 height 19
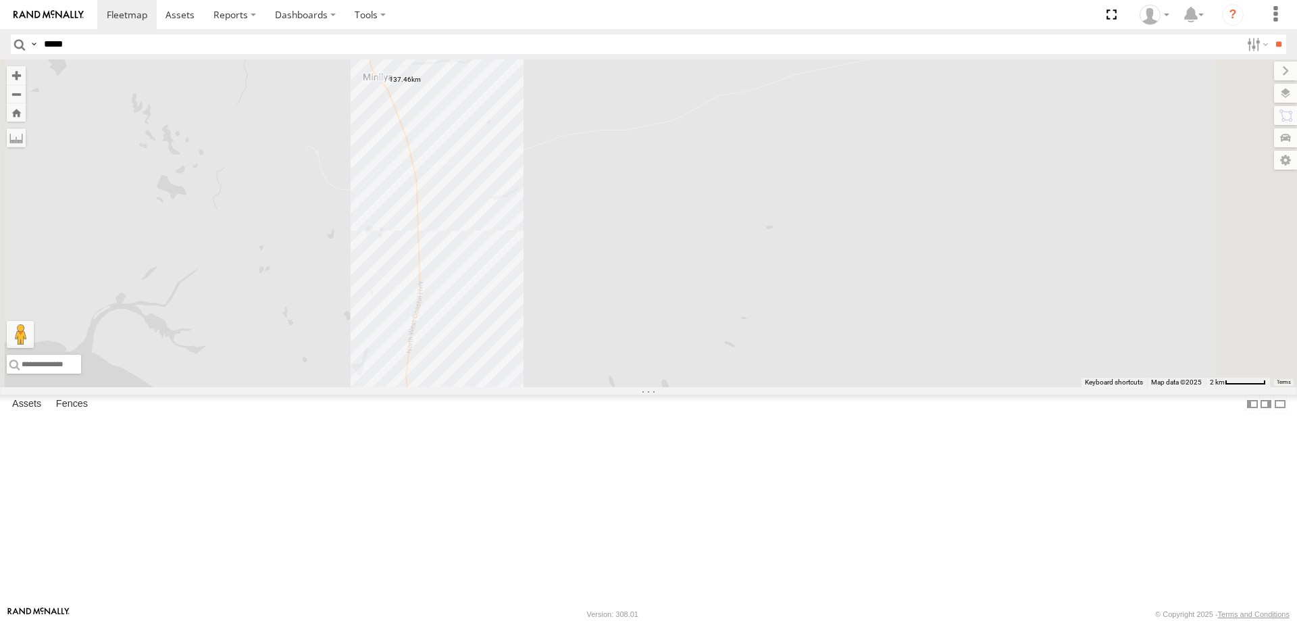
drag, startPoint x: 609, startPoint y: 172, endPoint x: 609, endPoint y: 305, distance: 133.1
click at [609, 305] on div "PM734 F0478 F0509 F0511" at bounding box center [648, 223] width 1297 height 328
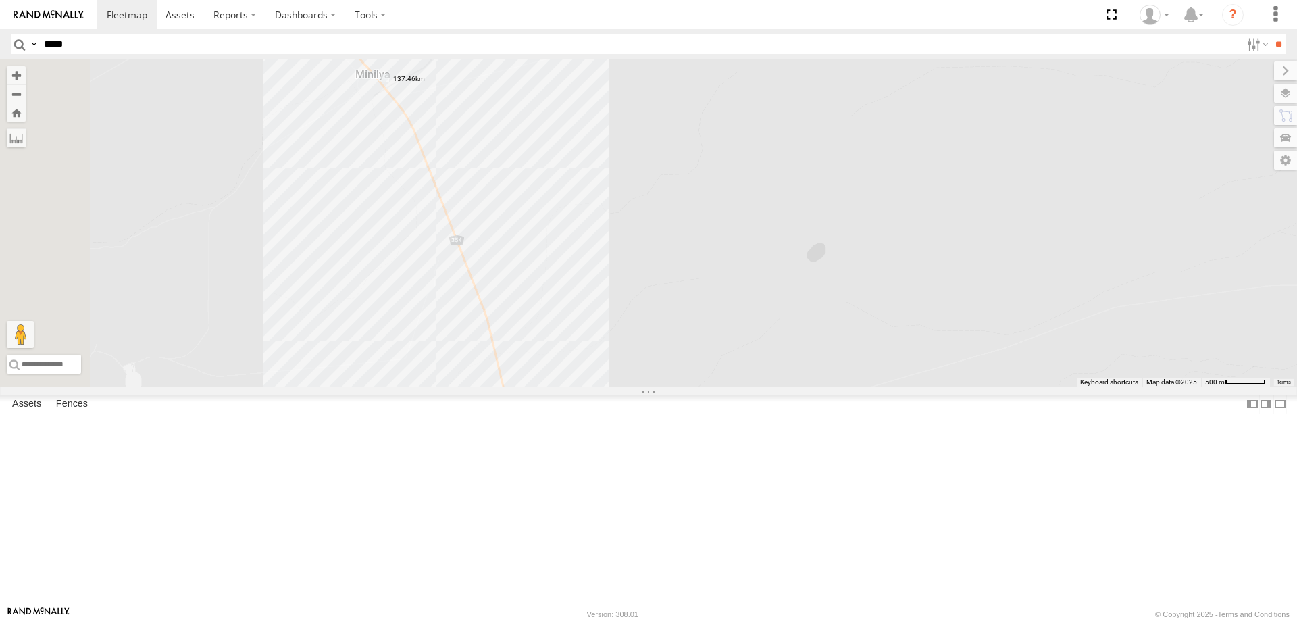
drag, startPoint x: 633, startPoint y: 299, endPoint x: 625, endPoint y: 288, distance: 12.6
click at [625, 288] on div "PM734 F0478 F0509 F0511" at bounding box center [648, 223] width 1297 height 328
click at [232, 45] on input "*****" at bounding box center [640, 44] width 1202 height 20
click at [333, 35] on input "*****" at bounding box center [640, 44] width 1202 height 20
type input "*****"
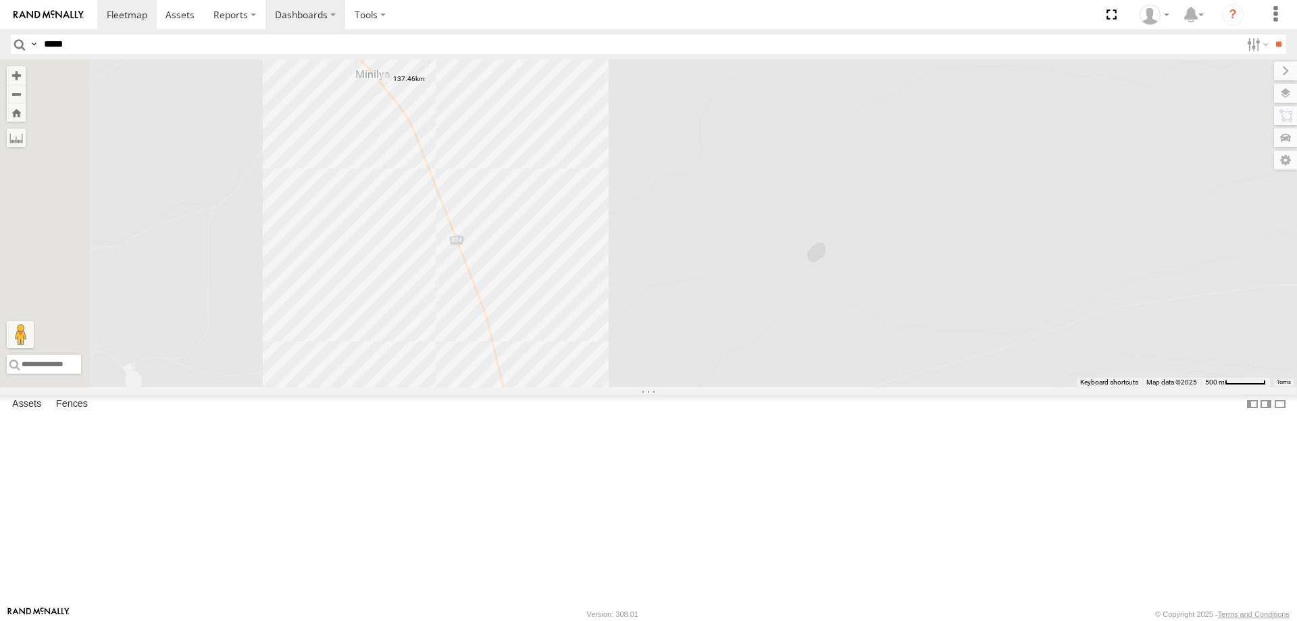
click at [1271, 34] on input "**" at bounding box center [1279, 44] width 16 height 20
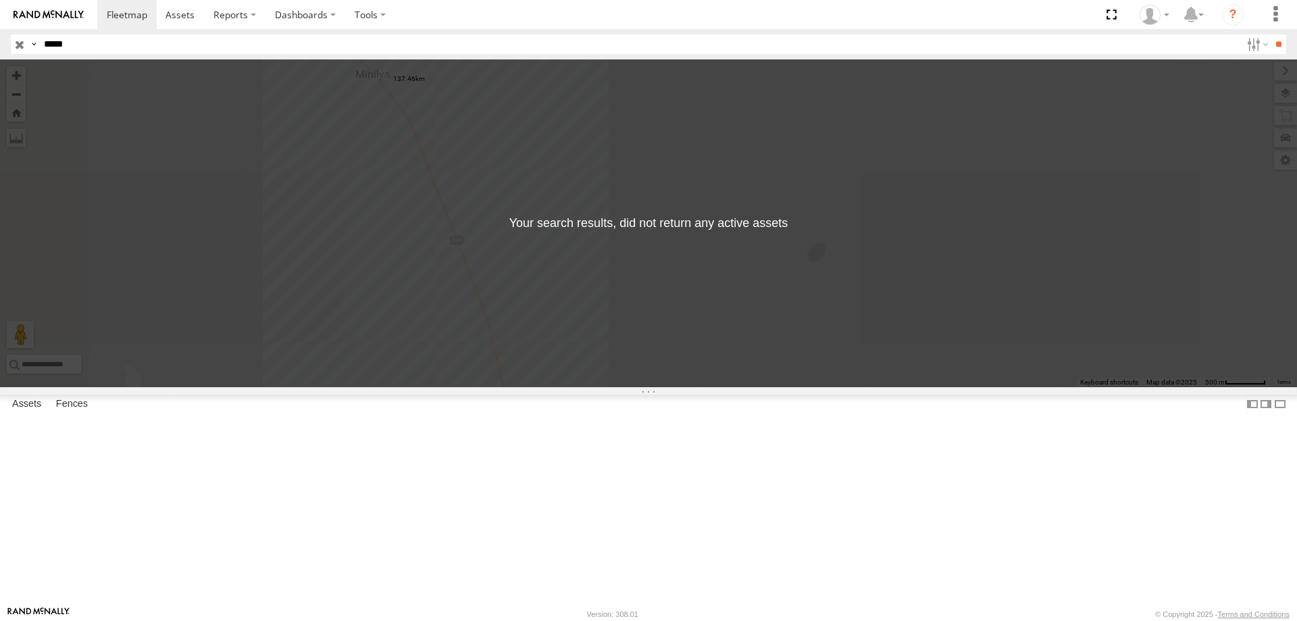
click at [14, 41] on input "button" at bounding box center [20, 44] width 18 height 20
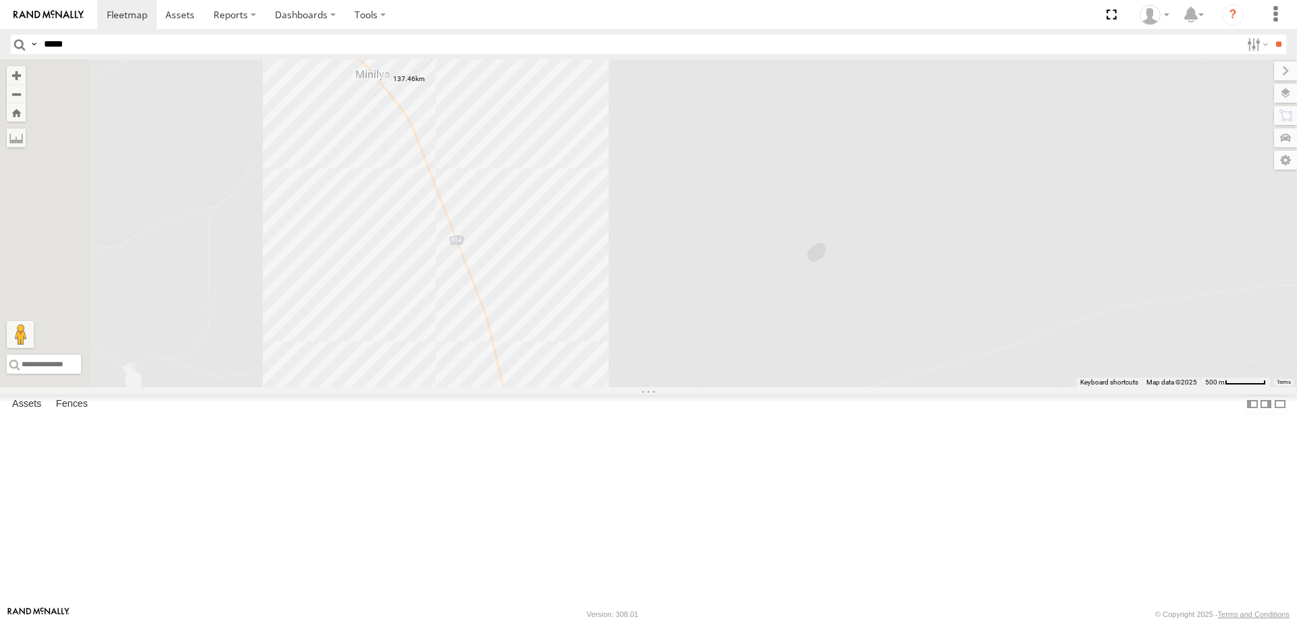
click at [0, 0] on label at bounding box center [0, 0] width 0 height 0
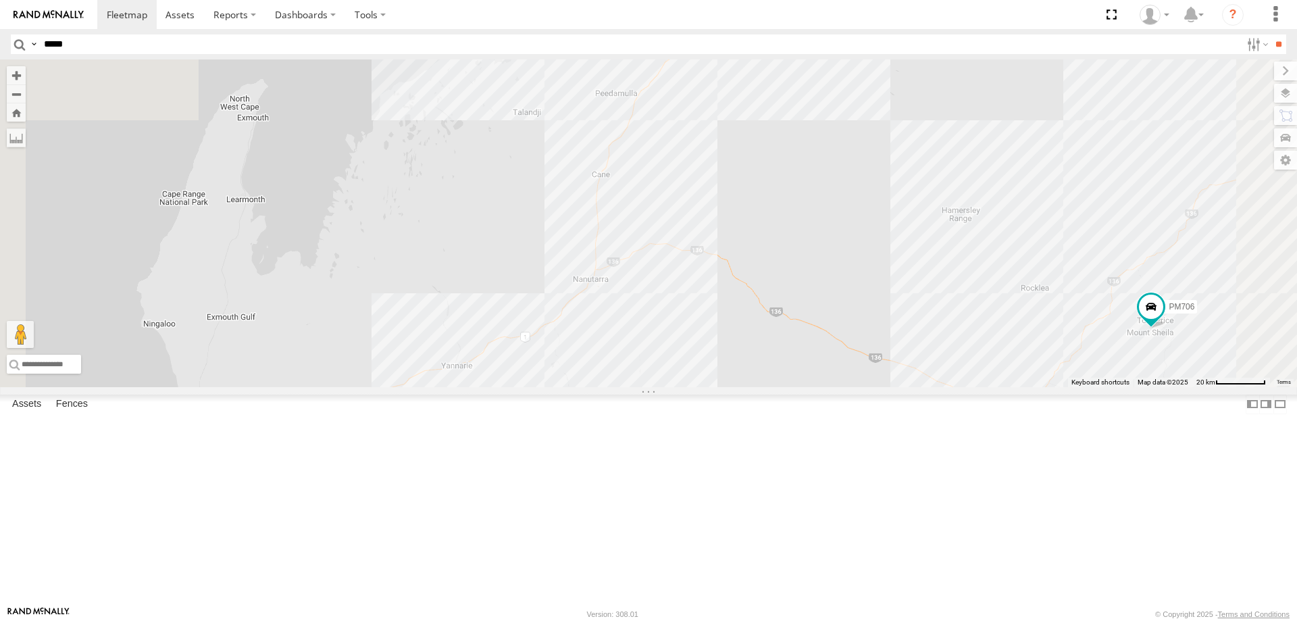
drag, startPoint x: 875, startPoint y: 305, endPoint x: 738, endPoint y: 272, distance: 141.1
click at [883, 317] on div "F0478 F0400 F0379 PM706 F0116" at bounding box center [648, 223] width 1297 height 328
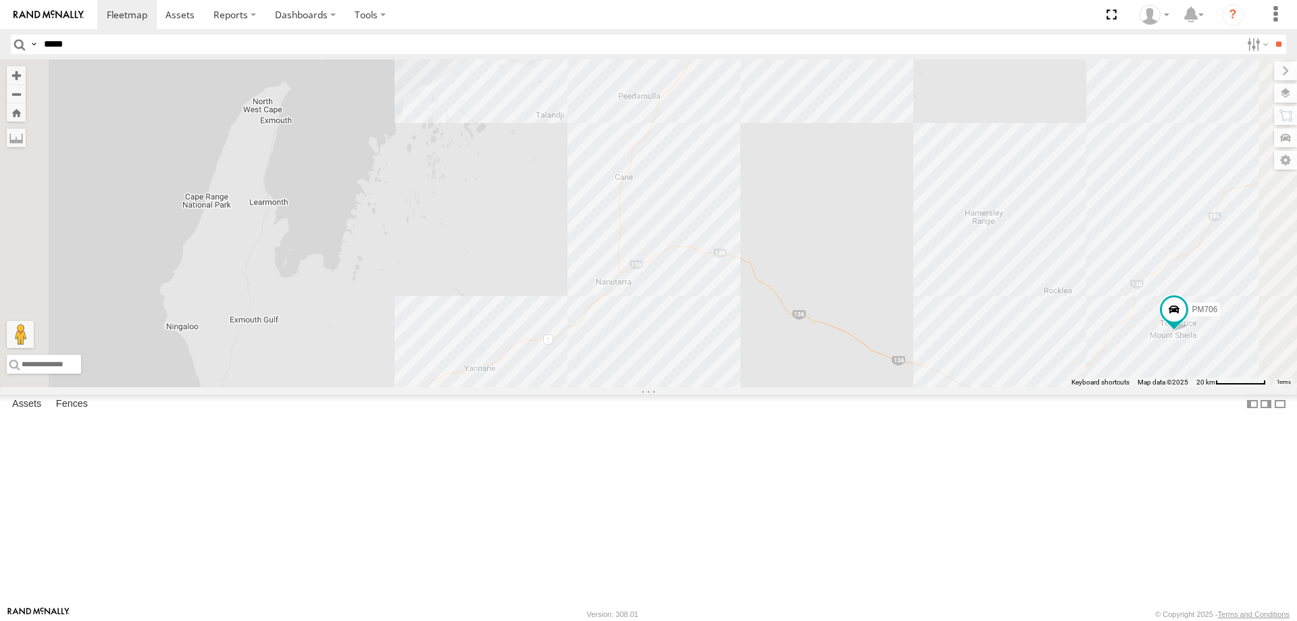
drag, startPoint x: 631, startPoint y: 428, endPoint x: 638, endPoint y: 328, distance: 100.9
click at [638, 328] on div "F0478 F0400 F0379 PM706 F0116" at bounding box center [648, 223] width 1297 height 328
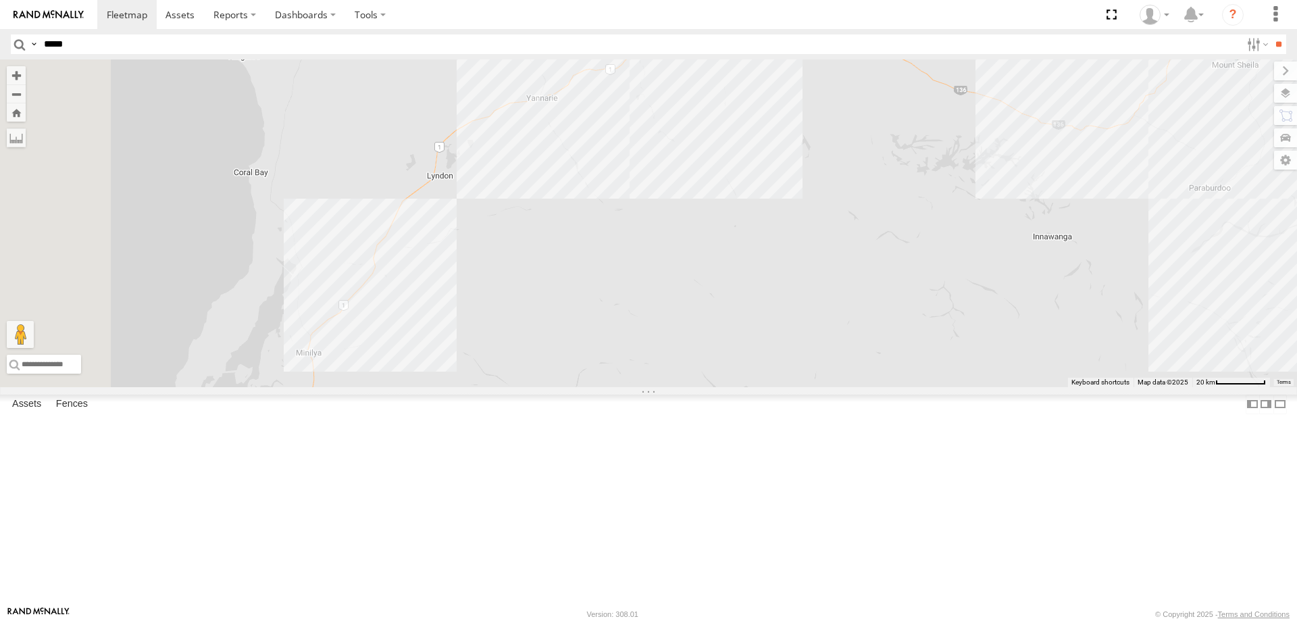
drag, startPoint x: 493, startPoint y: 388, endPoint x: 523, endPoint y: 286, distance: 106.9
click at [538, 253] on div "F0478 F0400 F0379 PM706 F0116" at bounding box center [648, 223] width 1297 height 328
click at [468, 387] on div "F0478 F0400 F0379 PM706 F0116" at bounding box center [648, 223] width 1297 height 328
drag, startPoint x: 470, startPoint y: 465, endPoint x: 480, endPoint y: 469, distance: 10.7
click at [317, 369] on img "Start" at bounding box center [308, 359] width 19 height 19
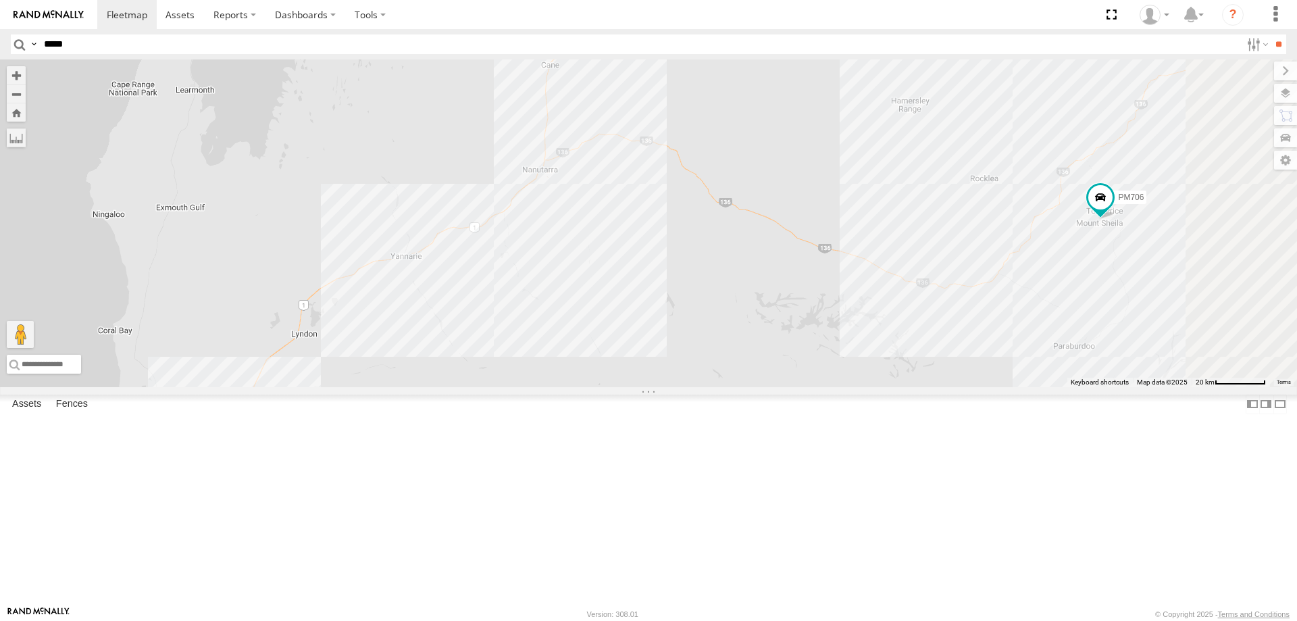
drag, startPoint x: 735, startPoint y: 279, endPoint x: 573, endPoint y: 446, distance: 232.6
click at [573, 387] on div "F0478 F0400 F0379 PM706 F0116" at bounding box center [648, 223] width 1297 height 328
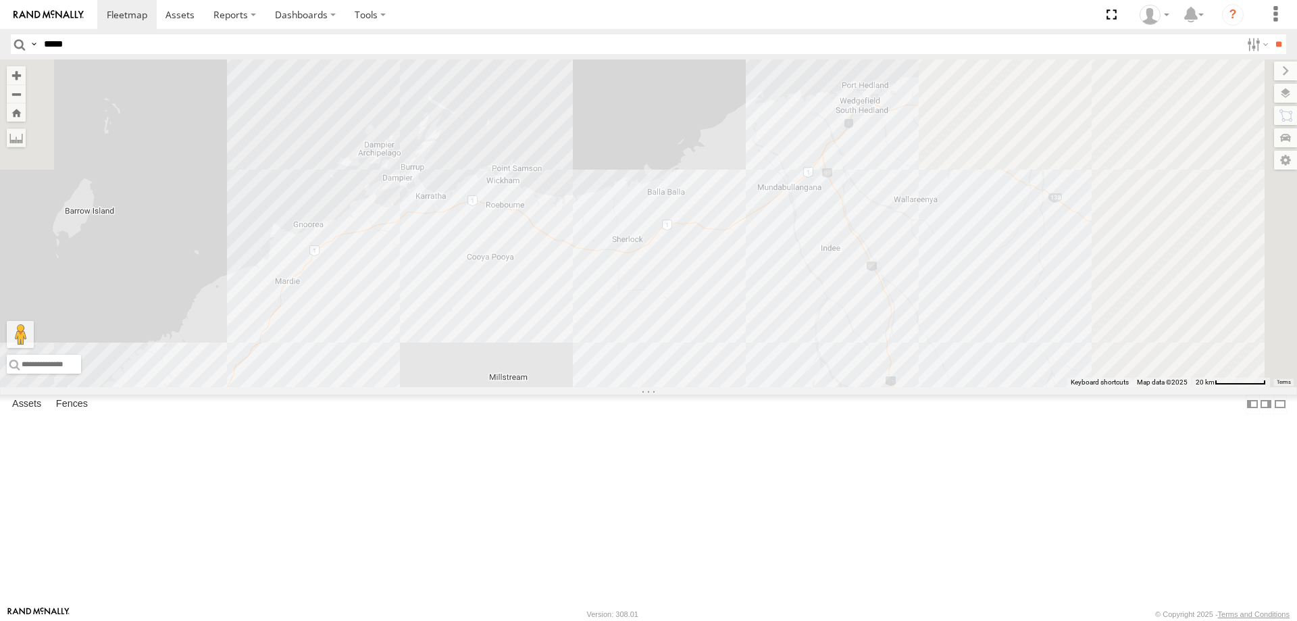
drag, startPoint x: 784, startPoint y: 304, endPoint x: 680, endPoint y: 502, distance: 223.3
click at [680, 387] on div "F0478 F0400 F0379 PM706 F0116" at bounding box center [648, 223] width 1297 height 328
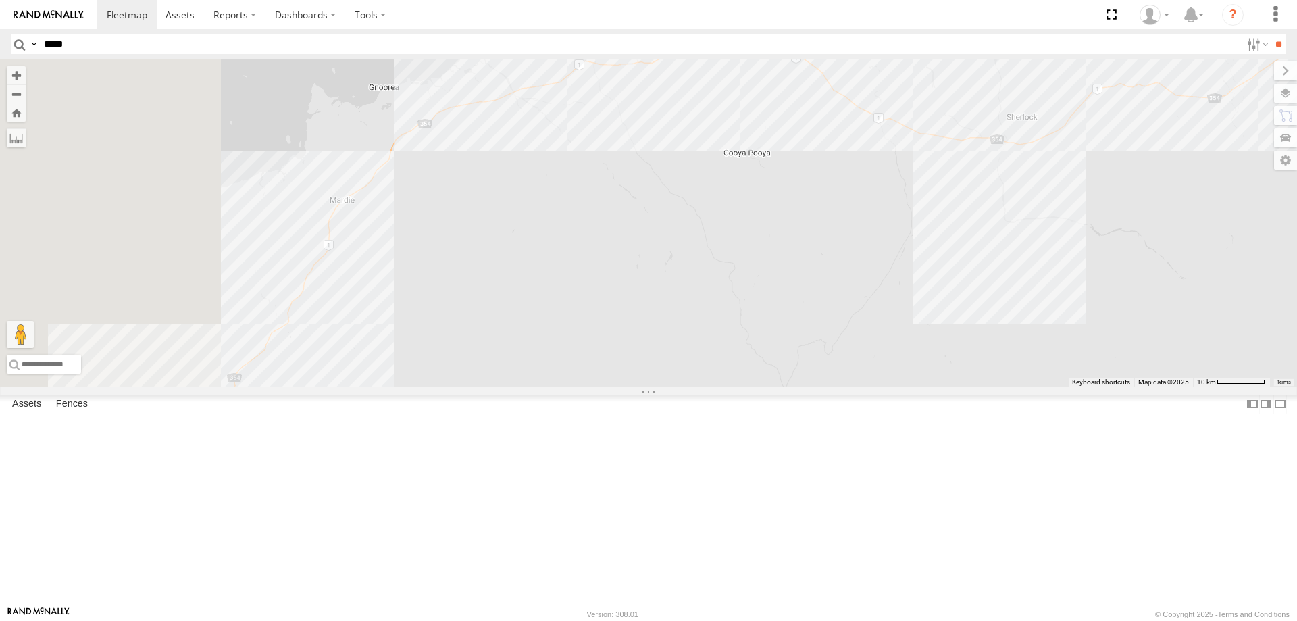
drag, startPoint x: 609, startPoint y: 394, endPoint x: 632, endPoint y: 393, distance: 22.3
click at [632, 387] on div "F0478 F0400 F0379 PM706 F0116 F0403 2 2" at bounding box center [648, 223] width 1297 height 328
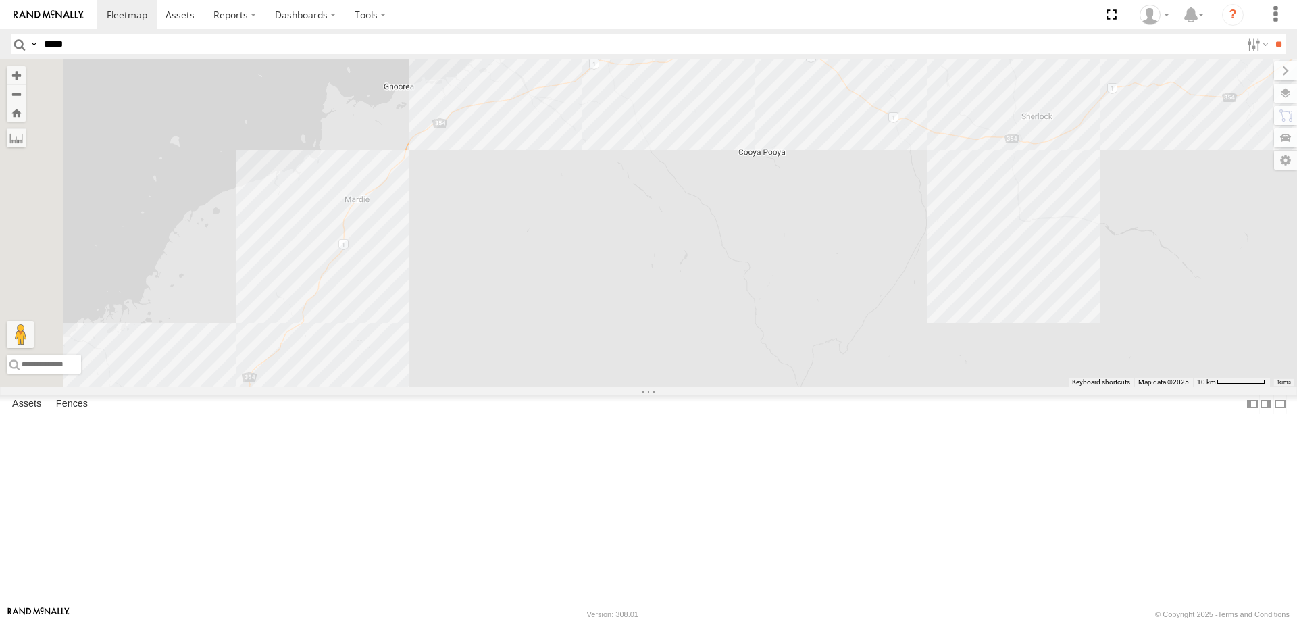
click at [516, 324] on div "F0478 F0400 F0379 PM706 F0116 F0403 2 2" at bounding box center [648, 223] width 1297 height 328
drag, startPoint x: 516, startPoint y: 324, endPoint x: 516, endPoint y: 313, distance: 11.5
click at [357, 217] on img "417.63km" at bounding box center [347, 208] width 19 height 19
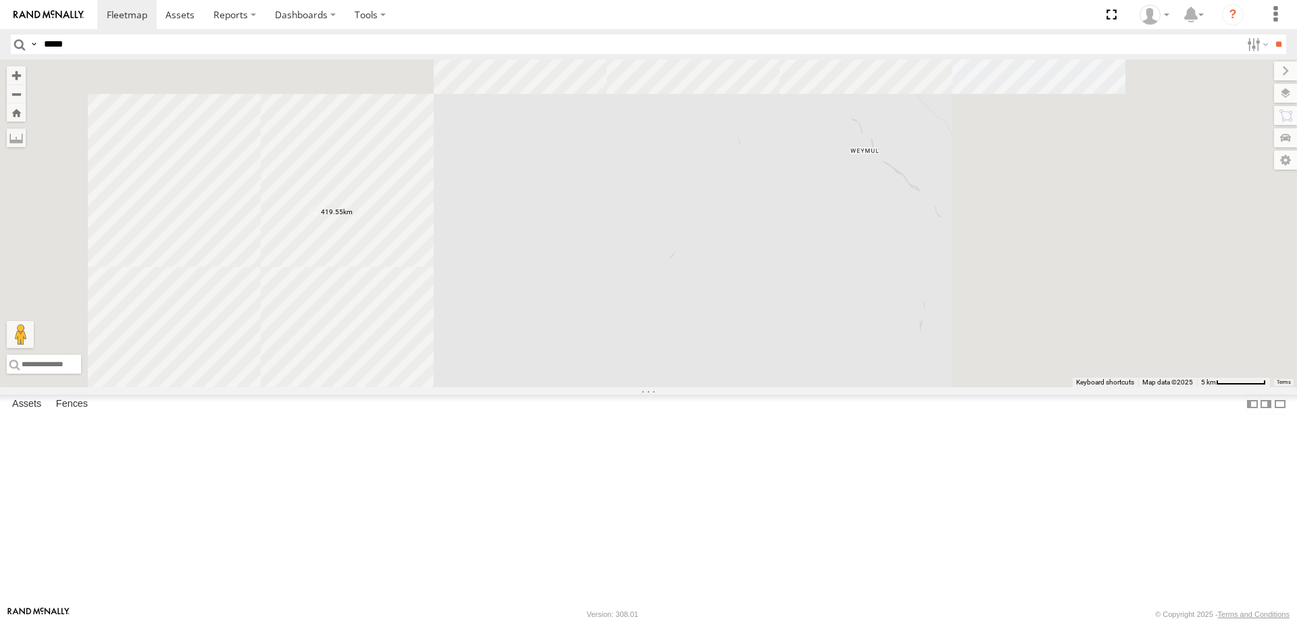
drag, startPoint x: 564, startPoint y: 306, endPoint x: 590, endPoint y: 297, distance: 28.0
click at [590, 297] on div "F0478 F0400 F0379 PM706 F0116 F0403" at bounding box center [648, 223] width 1297 height 328
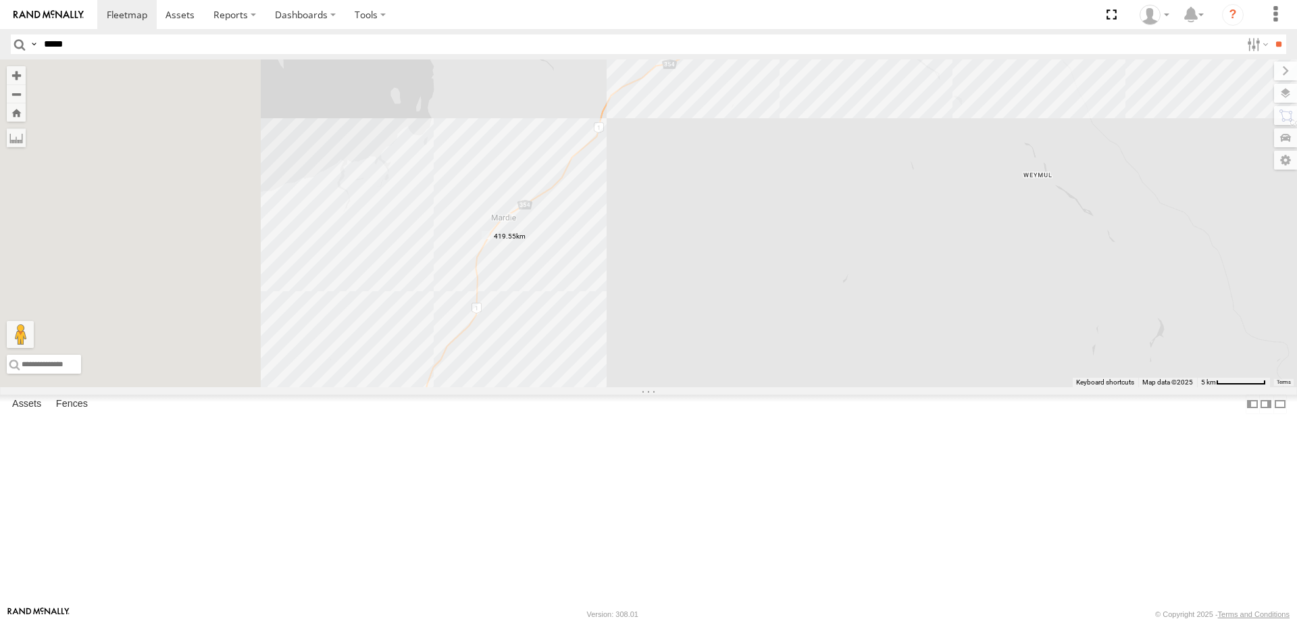
drag, startPoint x: 824, startPoint y: 324, endPoint x: 1318, endPoint y: 296, distance: 495.2
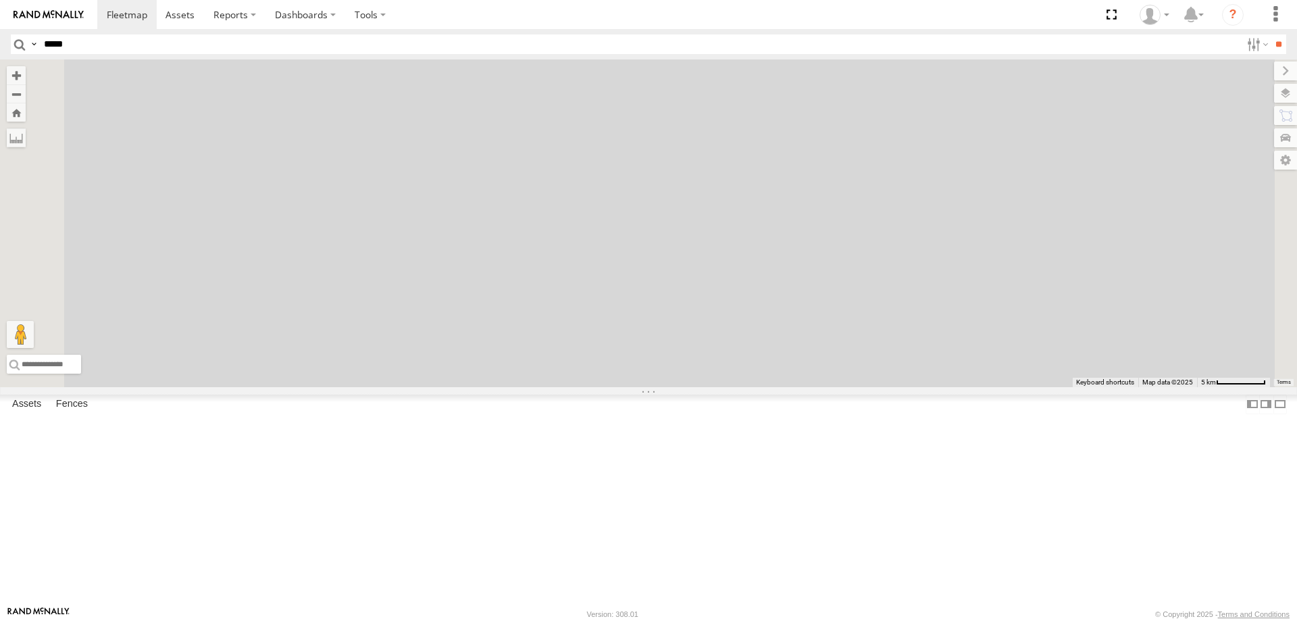
click at [0, 0] on div "F0475 Linehaul Great Northern Hwy Paynes Find -29.61818 117.13986" at bounding box center [0, 0] width 0 height 0
